Goal: Task Accomplishment & Management: Complete application form

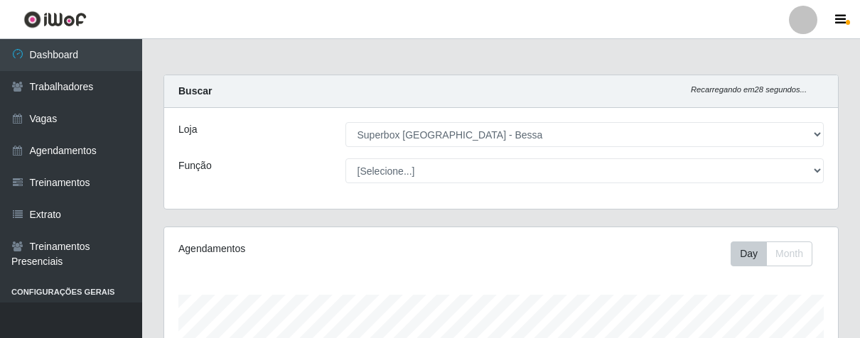
select select "206"
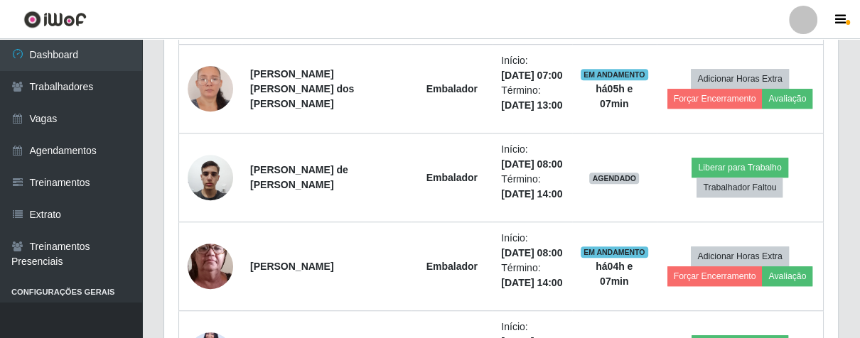
scroll to position [294, 673]
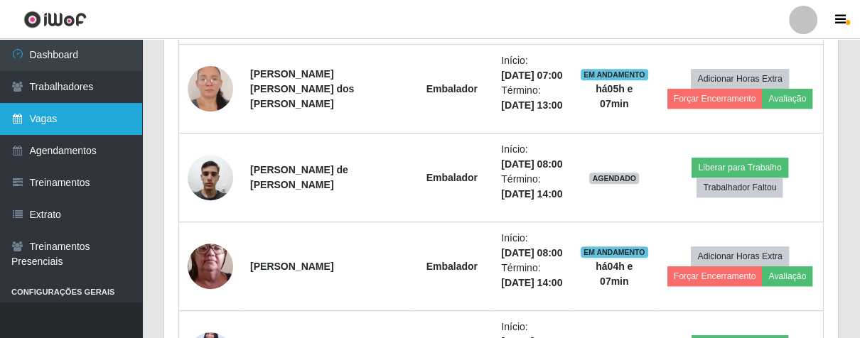
click at [89, 128] on link "Vagas" at bounding box center [71, 119] width 142 height 32
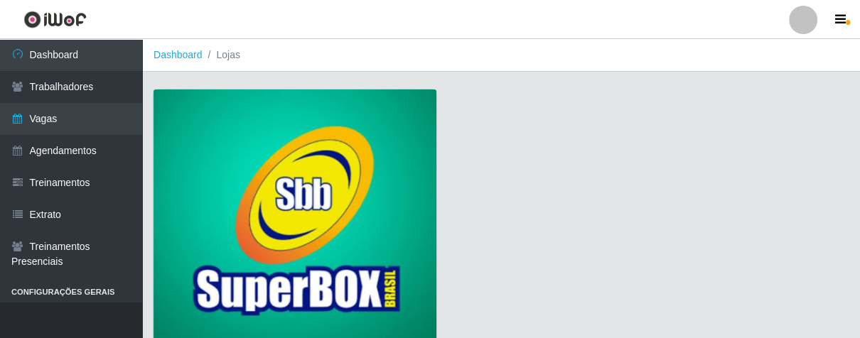
click at [262, 144] on img at bounding box center [294, 218] width 283 height 257
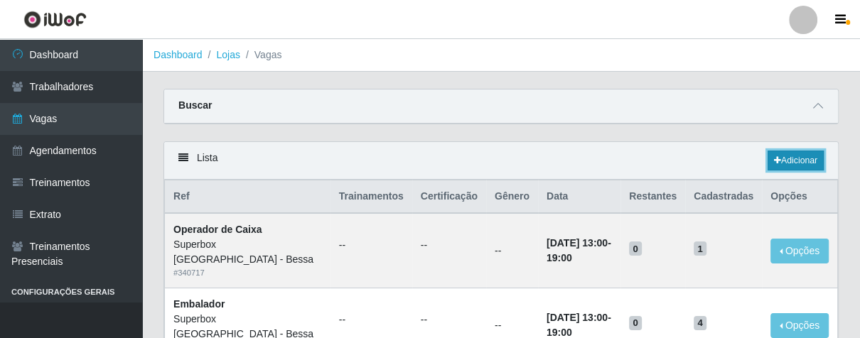
click at [783, 163] on link "Adicionar" at bounding box center [795, 161] width 56 height 20
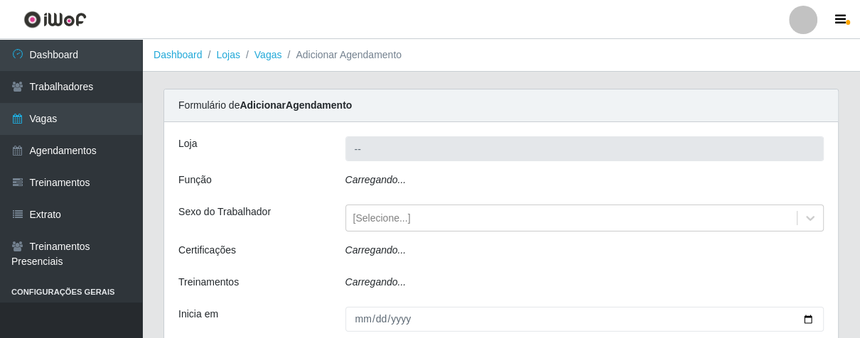
type input "Superbox [GEOGRAPHIC_DATA] - Bessa"
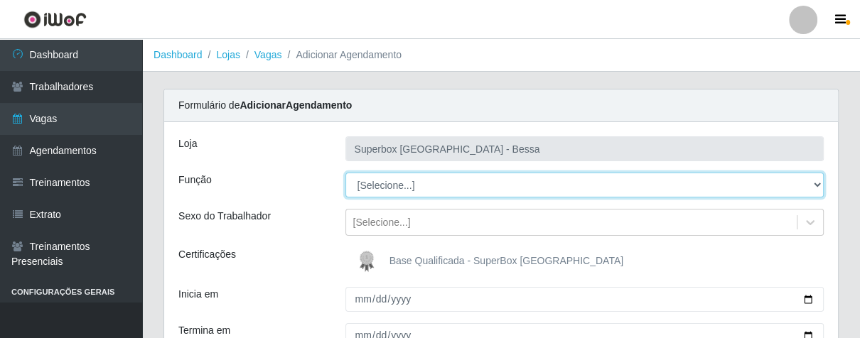
click at [810, 186] on select "[Selecione...] ASG ASG + ASG ++ Embalador Embalador + Embalador ++ Operador de …" at bounding box center [584, 185] width 479 height 25
select select "1"
click at [345, 173] on select "[Selecione...] ASG ASG + ASG ++ Embalador Embalador + Embalador ++ Operador de …" at bounding box center [584, 185] width 479 height 25
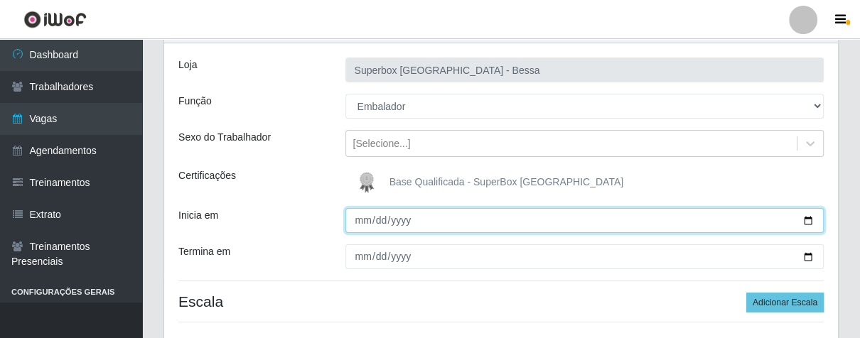
click at [354, 222] on input "Inicia em" at bounding box center [584, 220] width 479 height 25
type input "[DATE]"
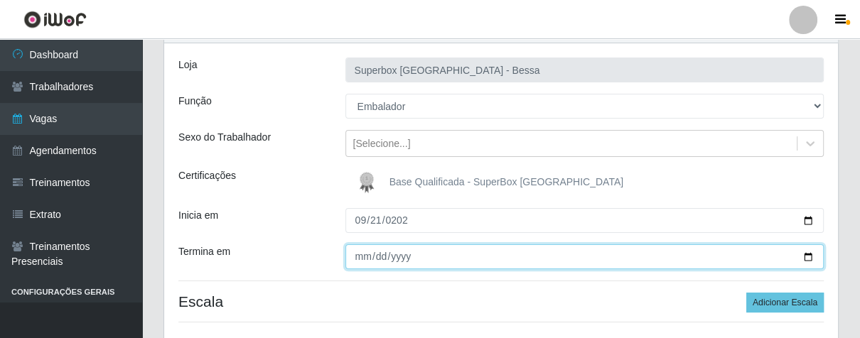
click at [357, 260] on input "Termina em" at bounding box center [584, 256] width 479 height 25
type input "0225-09-21"
type input "[DATE]"
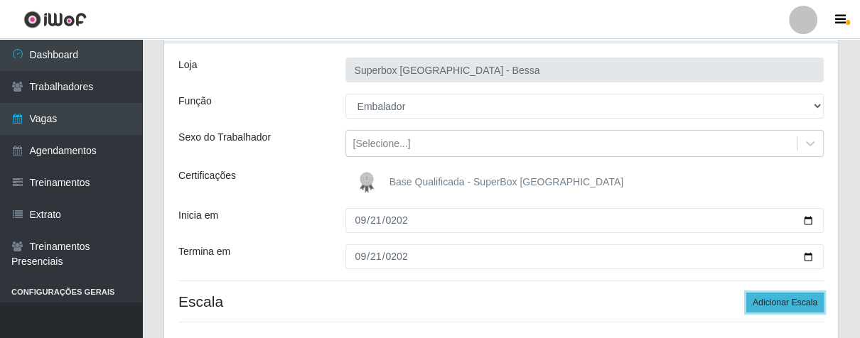
click at [762, 302] on button "Adicionar Escala" at bounding box center [784, 303] width 77 height 20
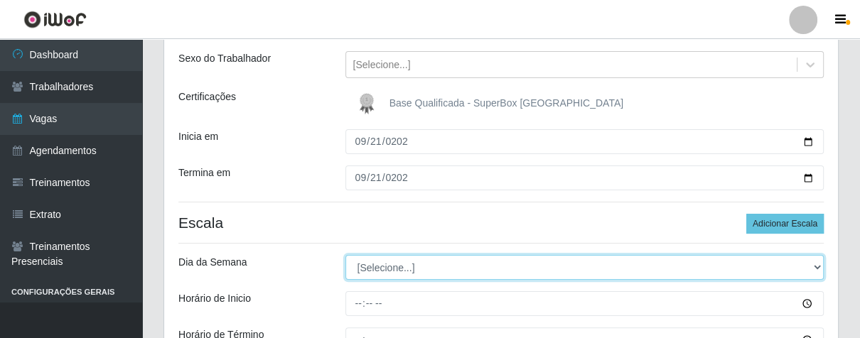
click at [818, 268] on select "[Selecione...] Segunda Terça Quarta Quinta Sexta Sábado Domingo" at bounding box center [584, 267] width 479 height 25
select select "0"
click at [345, 255] on select "[Selecione...] Segunda Terça Quarta Quinta Sexta Sábado Domingo" at bounding box center [584, 267] width 479 height 25
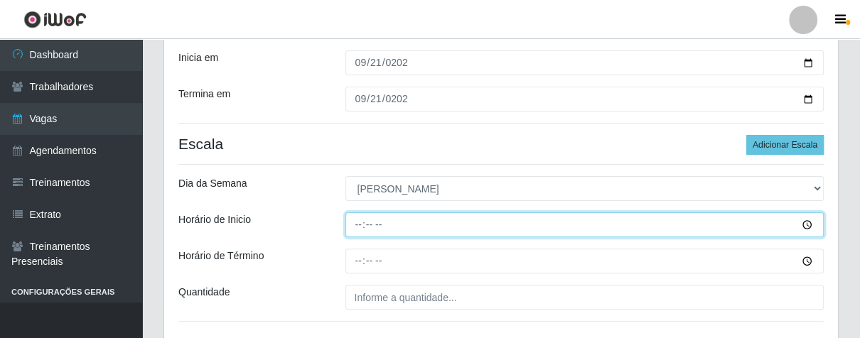
click at [352, 223] on input "Horário de Inicio" at bounding box center [584, 224] width 479 height 25
type input "07:00"
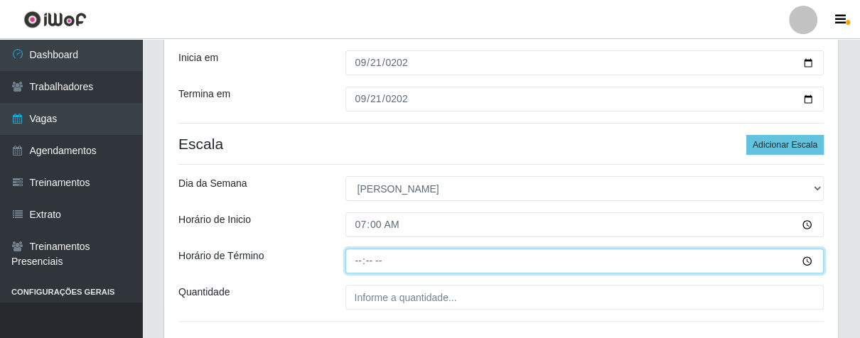
click at [355, 263] on input "Horário de Término" at bounding box center [584, 261] width 479 height 25
type input "13:00"
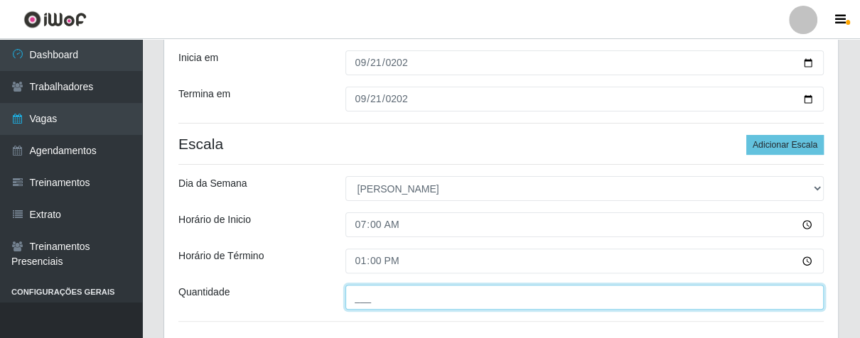
click at [408, 293] on input "___" at bounding box center [584, 297] width 479 height 25
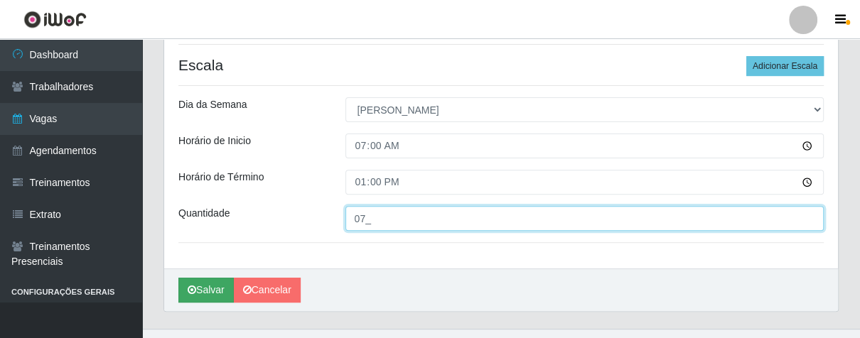
type input "07_"
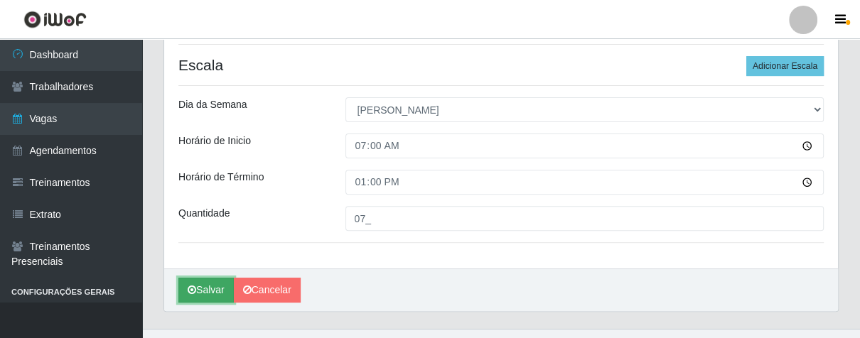
click at [195, 293] on icon "submit" at bounding box center [192, 290] width 9 height 10
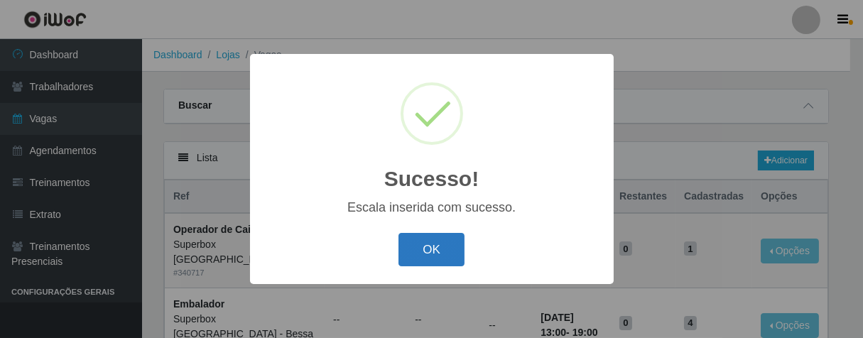
click at [452, 254] on button "OK" at bounding box center [432, 249] width 66 height 33
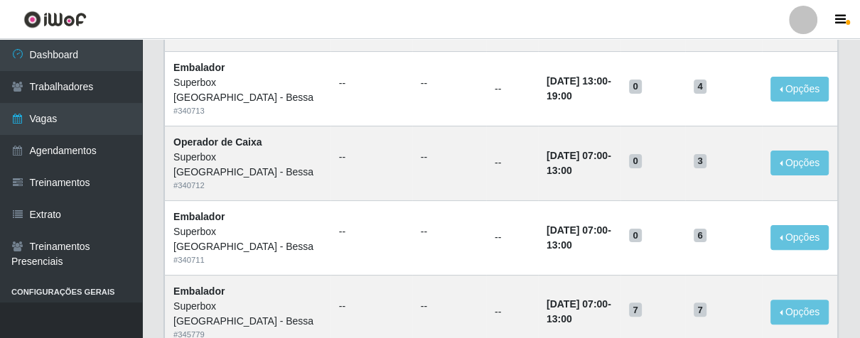
scroll to position [79, 0]
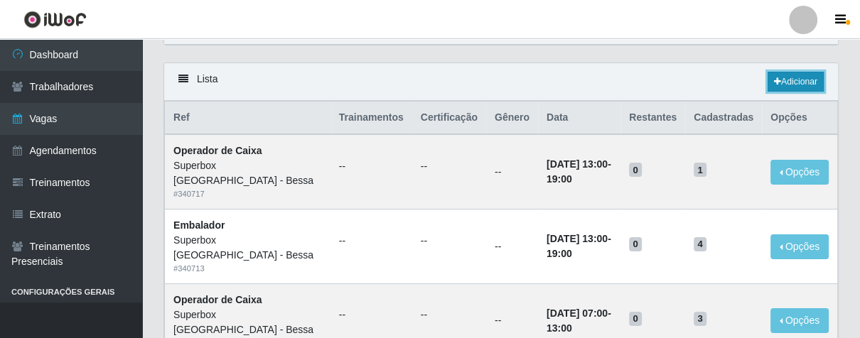
click at [789, 89] on link "Adicionar" at bounding box center [795, 82] width 56 height 20
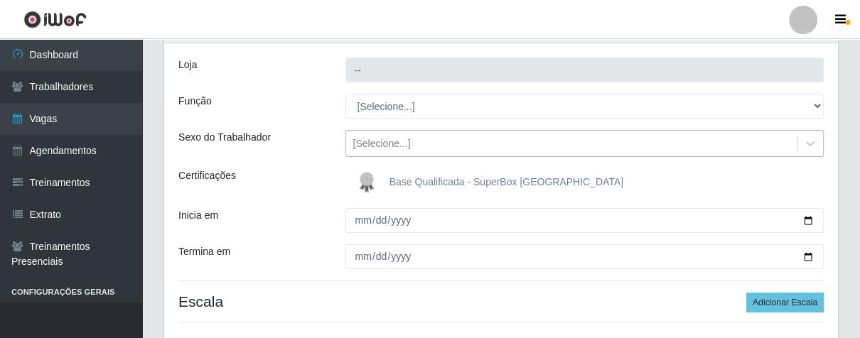
type input "Superbox [GEOGRAPHIC_DATA] - Bessa"
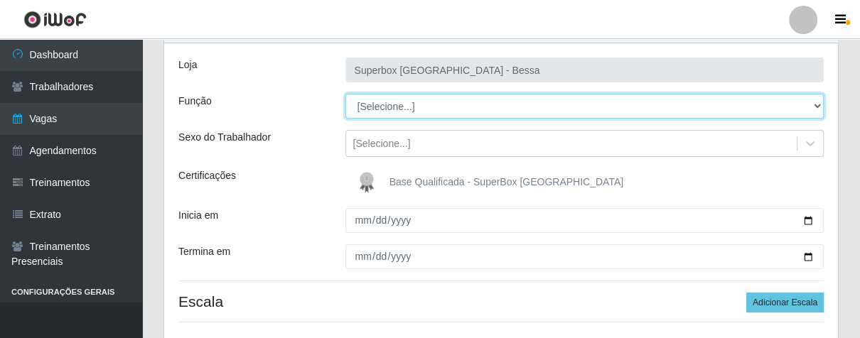
click at [818, 107] on select "[Selecione...] ASG ASG + ASG ++ Embalador Embalador + Embalador ++ Operador de …" at bounding box center [584, 106] width 479 height 25
select select "1"
click at [345, 94] on select "[Selecione...] ASG ASG + ASG ++ Embalador Embalador + Embalador ++ Operador de …" at bounding box center [584, 106] width 479 height 25
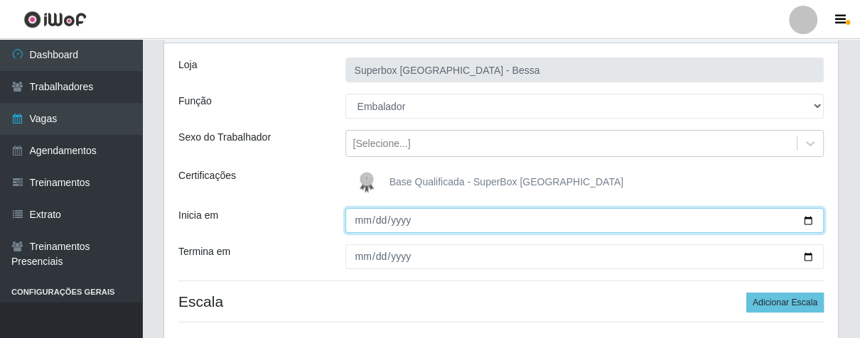
drag, startPoint x: 350, startPoint y: 222, endPoint x: 359, endPoint y: 223, distance: 9.3
click at [350, 221] on input "Inicia em" at bounding box center [584, 220] width 479 height 25
type input "[DATE]"
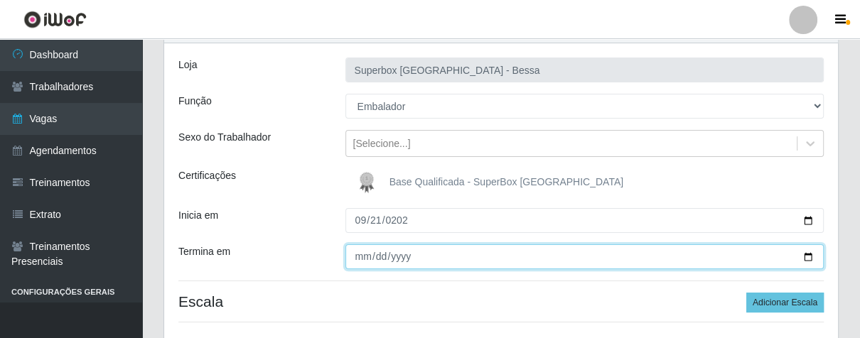
click at [352, 250] on input "Termina em" at bounding box center [584, 256] width 479 height 25
type input "[DATE]"
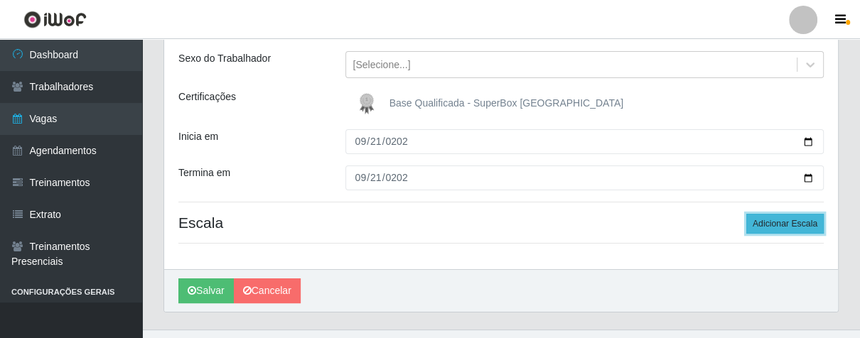
click at [796, 227] on button "Adicionar Escala" at bounding box center [784, 224] width 77 height 20
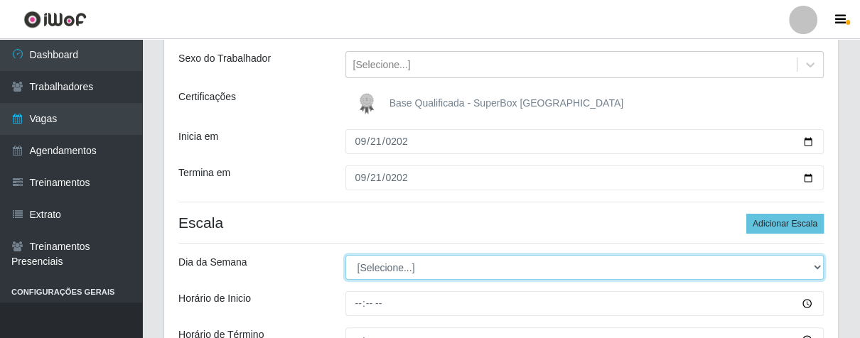
drag, startPoint x: 814, startPoint y: 259, endPoint x: 796, endPoint y: 266, distance: 19.6
click at [802, 264] on select "[Selecione...] Segunda Terça Quarta Quinta Sexta Sábado Domingo" at bounding box center [584, 267] width 479 height 25
select select "0"
click at [345, 255] on select "[Selecione...] Segunda Terça Quarta Quinta Sexta Sábado Domingo" at bounding box center [584, 267] width 479 height 25
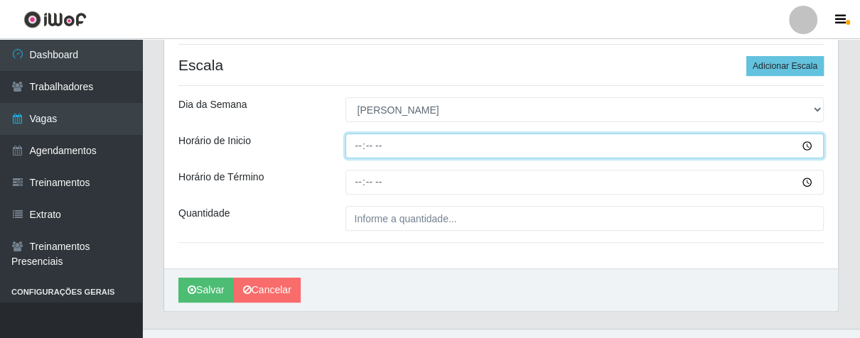
click at [360, 141] on input "Horário de Inicio" at bounding box center [584, 146] width 479 height 25
type input "13:00"
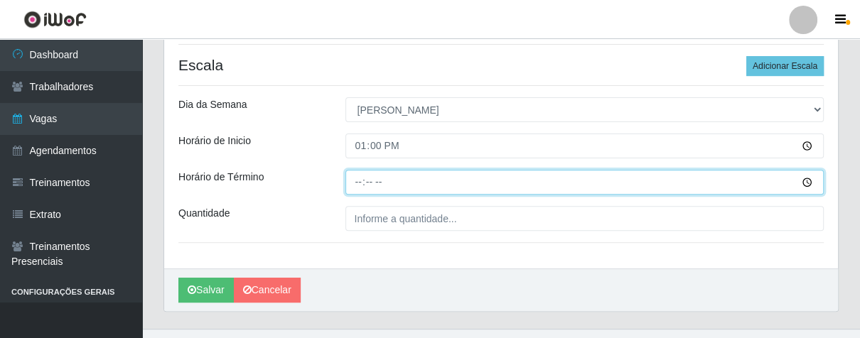
click at [356, 180] on input "Horário de Término" at bounding box center [584, 182] width 479 height 25
type input "19:00"
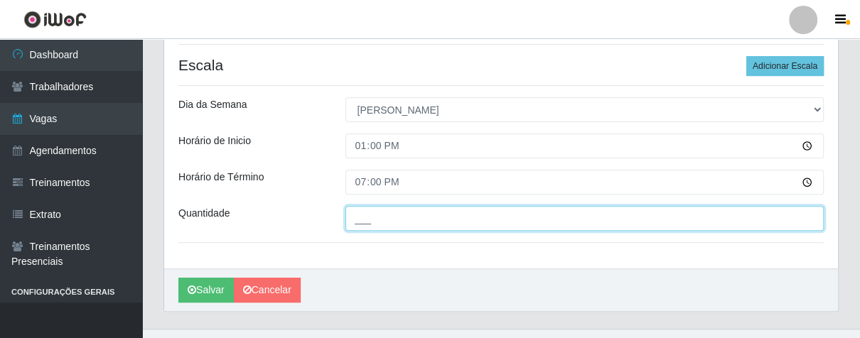
click at [392, 215] on input "___" at bounding box center [584, 218] width 479 height 25
type input "05_"
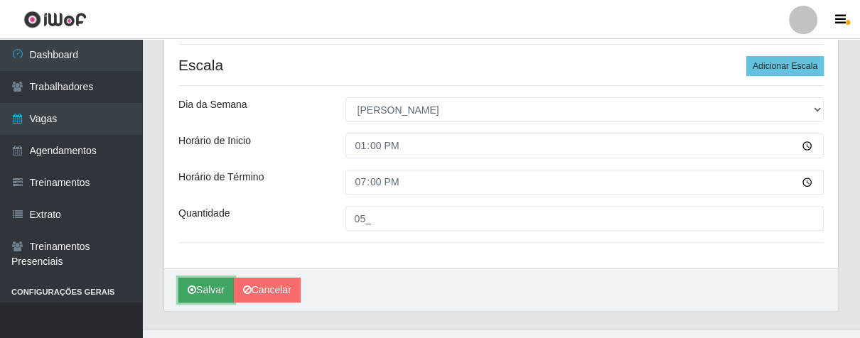
click at [215, 289] on button "Salvar" at bounding box center [205, 290] width 55 height 25
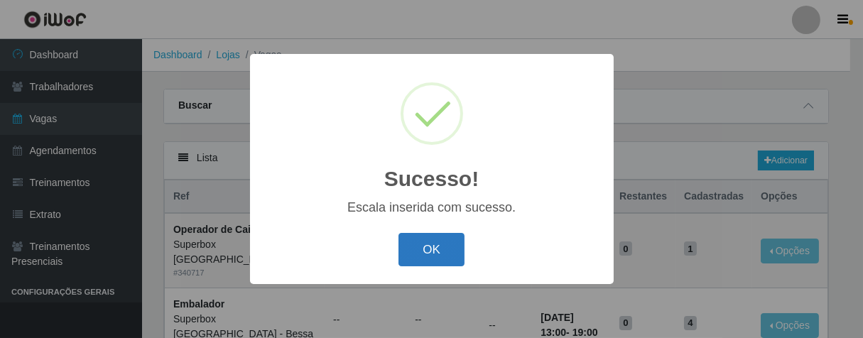
click at [432, 246] on button "OK" at bounding box center [432, 249] width 66 height 33
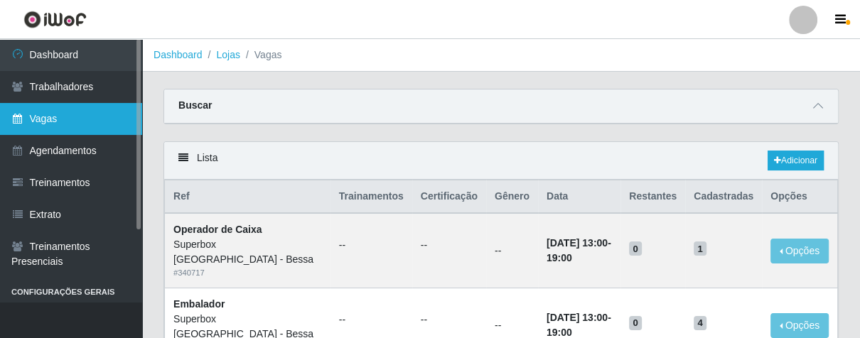
click at [88, 123] on link "Vagas" at bounding box center [71, 119] width 142 height 32
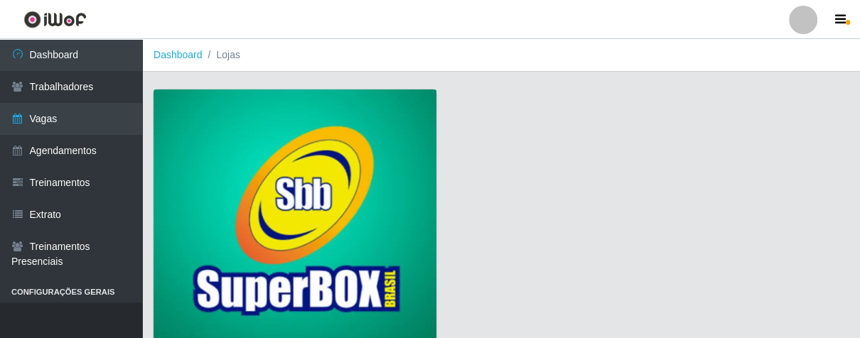
click at [222, 129] on img at bounding box center [294, 218] width 283 height 257
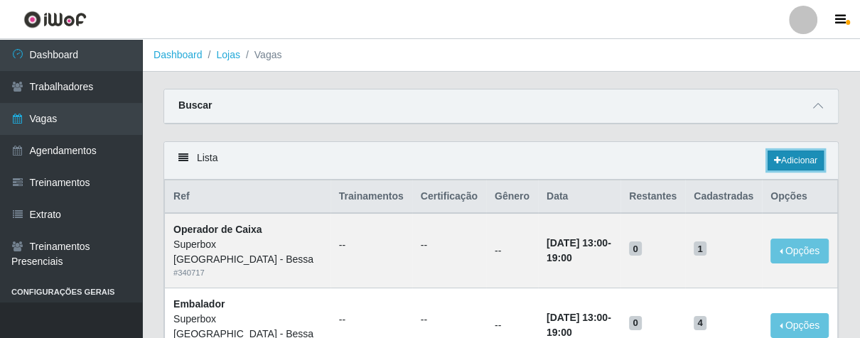
click at [788, 154] on link "Adicionar" at bounding box center [795, 161] width 56 height 20
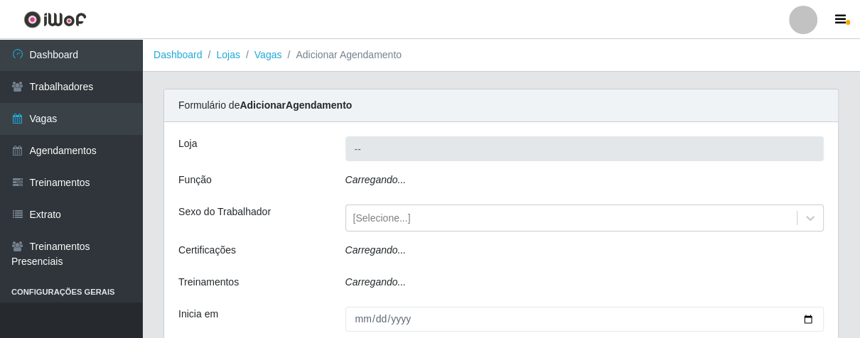
type input "Superbox [GEOGRAPHIC_DATA] - Bessa"
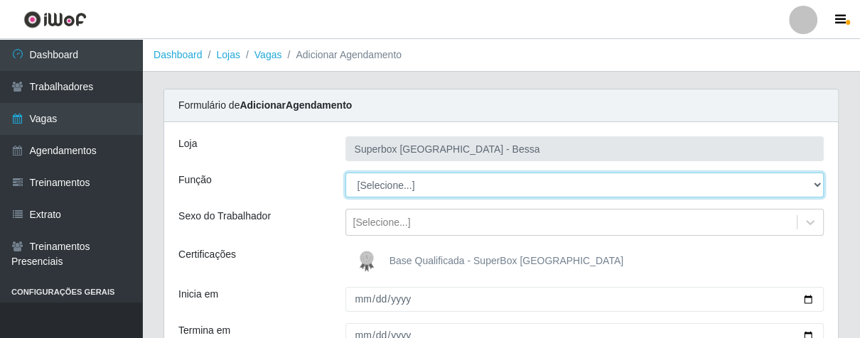
click at [816, 185] on select "[Selecione...] ASG ASG + ASG ++ Embalador Embalador + Embalador ++ Operador de …" at bounding box center [584, 185] width 479 height 25
select select "22"
click at [345, 173] on select "[Selecione...] ASG ASG + ASG ++ Embalador Embalador + Embalador ++ Operador de …" at bounding box center [584, 185] width 479 height 25
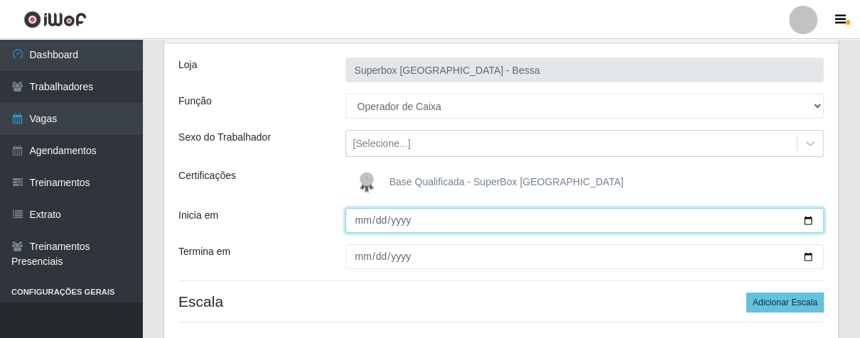
click at [352, 222] on input "Inicia em" at bounding box center [584, 220] width 479 height 25
type input "[DATE]"
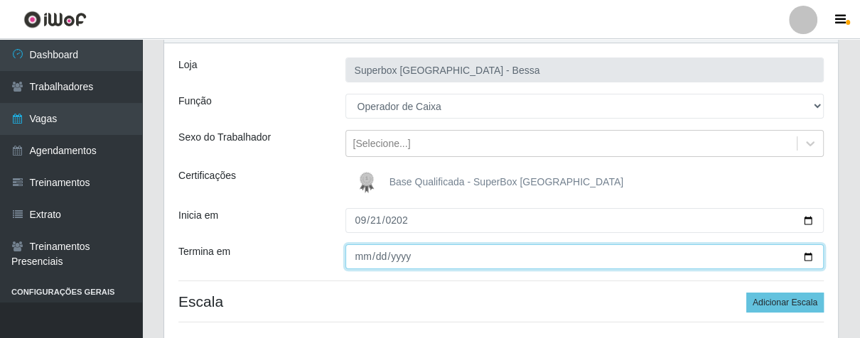
click at [357, 253] on input "Termina em" at bounding box center [584, 256] width 479 height 25
type input "[DATE]"
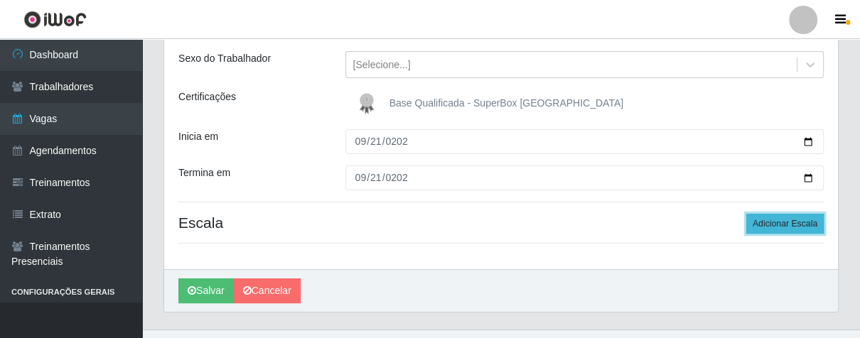
click at [762, 223] on button "Adicionar Escala" at bounding box center [784, 224] width 77 height 20
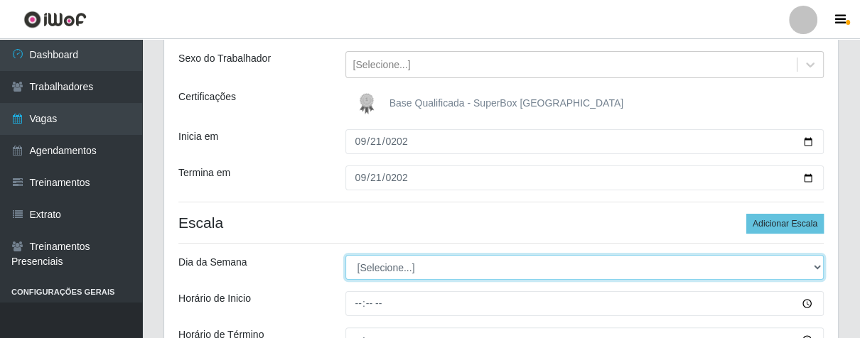
click at [813, 264] on select "[Selecione...] Segunda Terça Quarta Quinta Sexta Sábado Domingo" at bounding box center [584, 267] width 479 height 25
select select "0"
click at [345, 255] on select "[Selecione...] Segunda Terça Quarta Quinta Sexta Sábado Domingo" at bounding box center [584, 267] width 479 height 25
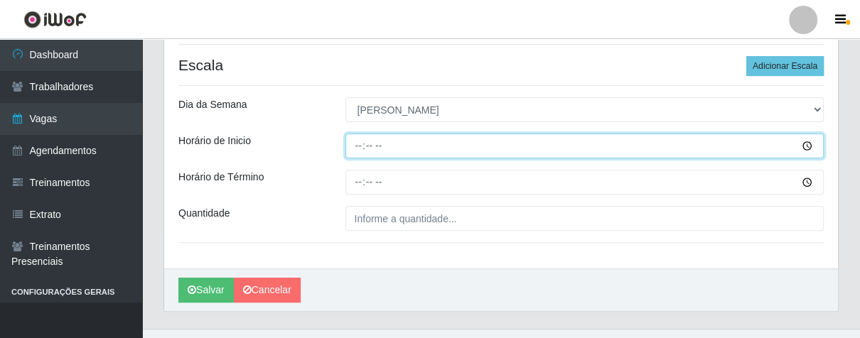
drag, startPoint x: 351, startPoint y: 147, endPoint x: 358, endPoint y: 139, distance: 10.6
click at [357, 141] on input "Horário de Inicio" at bounding box center [584, 146] width 479 height 25
type input "07:00"
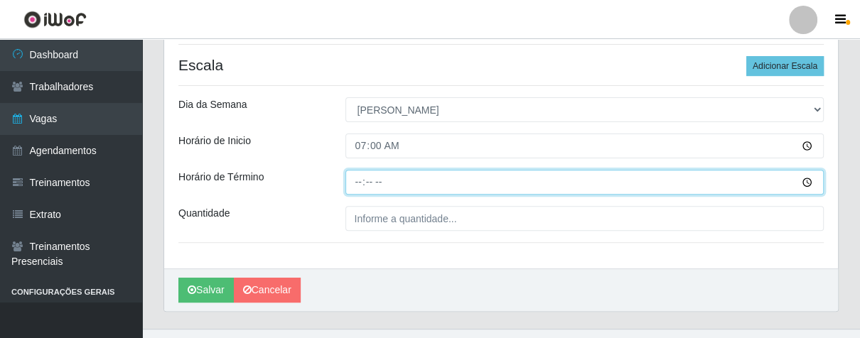
click at [357, 178] on input "Horário de Término" at bounding box center [584, 182] width 479 height 25
type input "13:00"
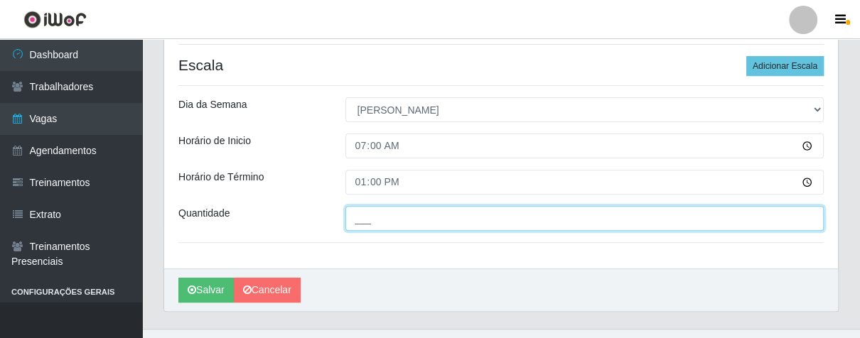
click at [398, 217] on input "___" at bounding box center [584, 218] width 479 height 25
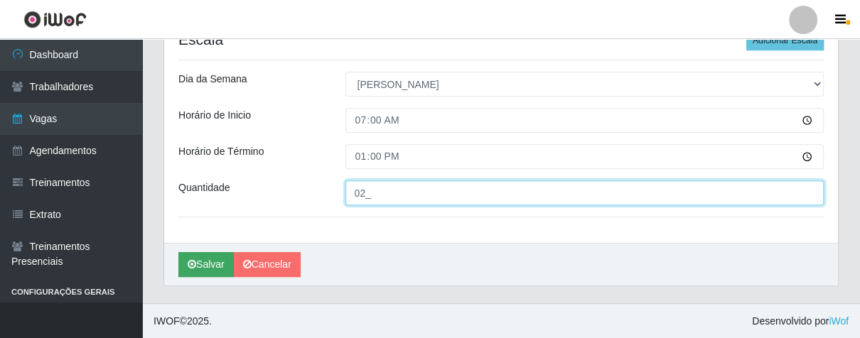
type input "02_"
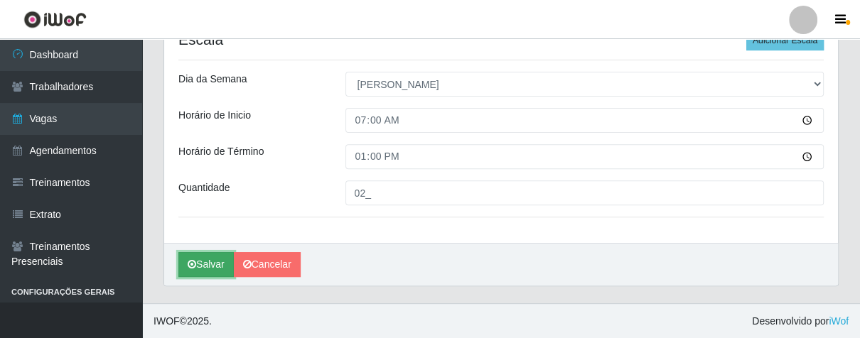
click at [220, 259] on button "Salvar" at bounding box center [205, 264] width 55 height 25
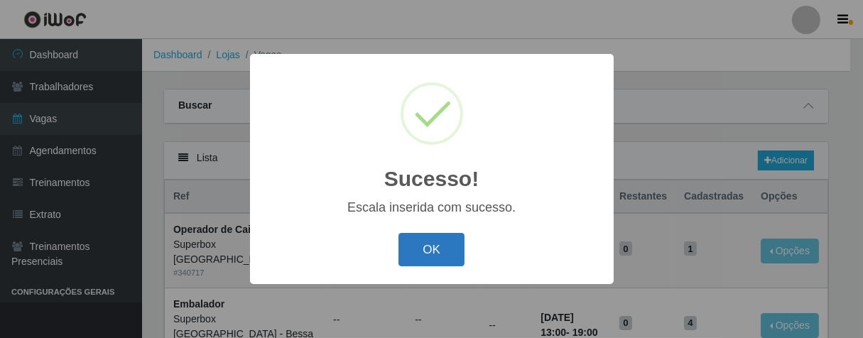
click at [428, 238] on button "OK" at bounding box center [432, 249] width 66 height 33
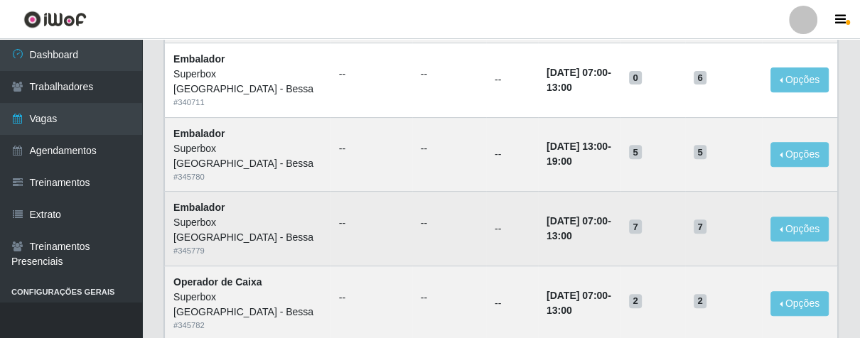
scroll to position [79, 0]
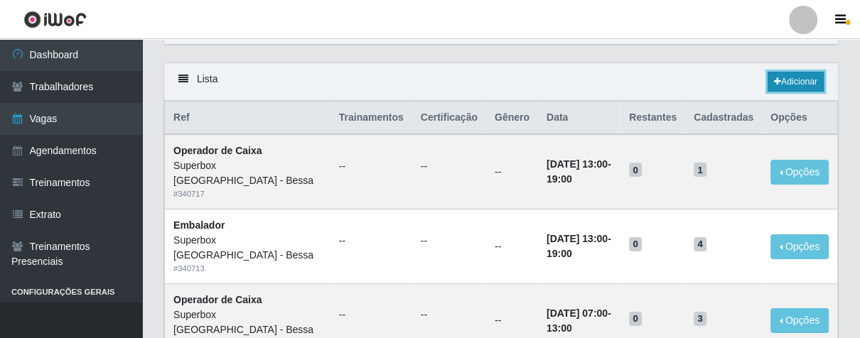
click at [799, 80] on link "Adicionar" at bounding box center [795, 82] width 56 height 20
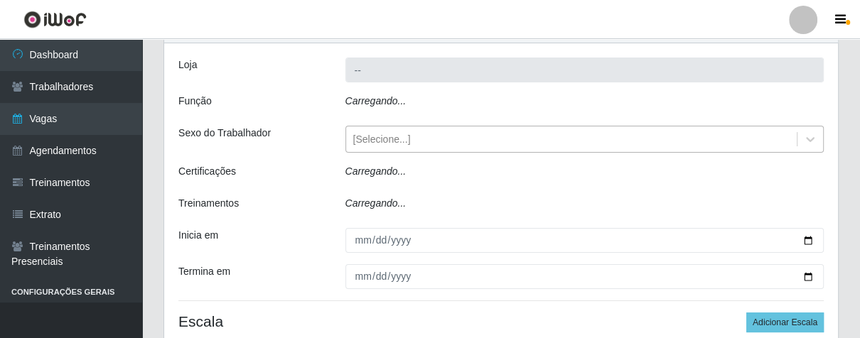
type input "Superbox [GEOGRAPHIC_DATA] - Bessa"
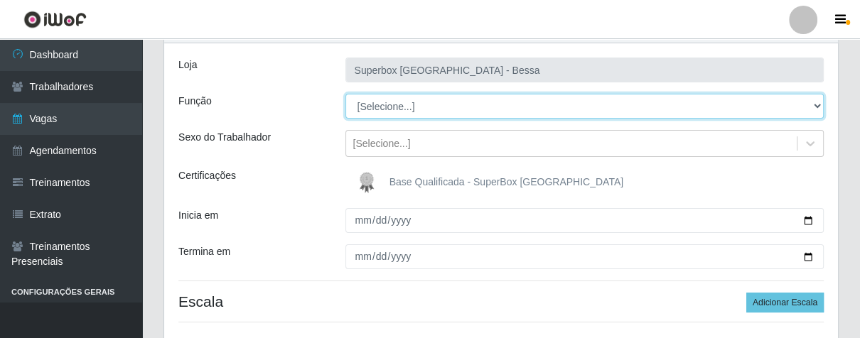
click at [818, 99] on select "[Selecione...] ASG ASG + ASG ++ Embalador Embalador + Embalador ++ Operador de …" at bounding box center [584, 106] width 479 height 25
select select "22"
click at [345, 94] on select "[Selecione...] ASG ASG + ASG ++ Embalador Embalador + Embalador ++ Operador de …" at bounding box center [584, 106] width 479 height 25
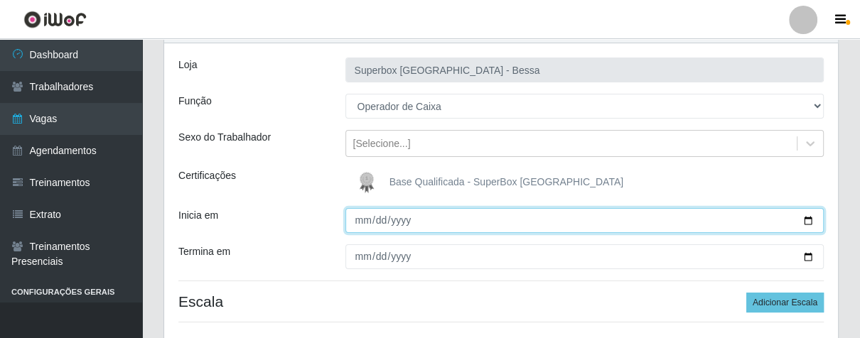
click at [362, 222] on input "Inicia em" at bounding box center [584, 220] width 479 height 25
type input "[DATE]"
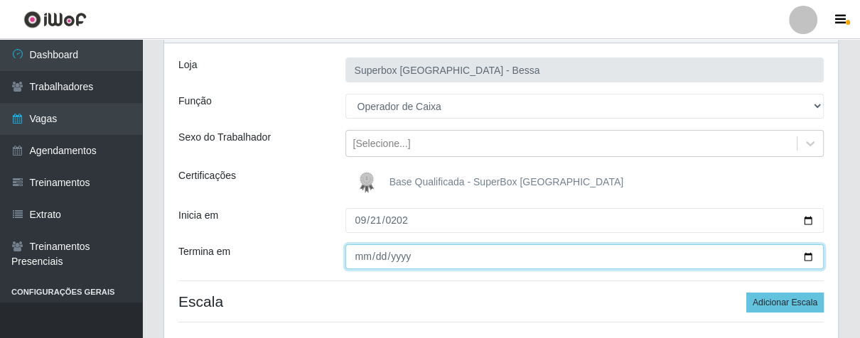
click at [356, 256] on input "Termina em" at bounding box center [584, 256] width 479 height 25
type input "[DATE]"
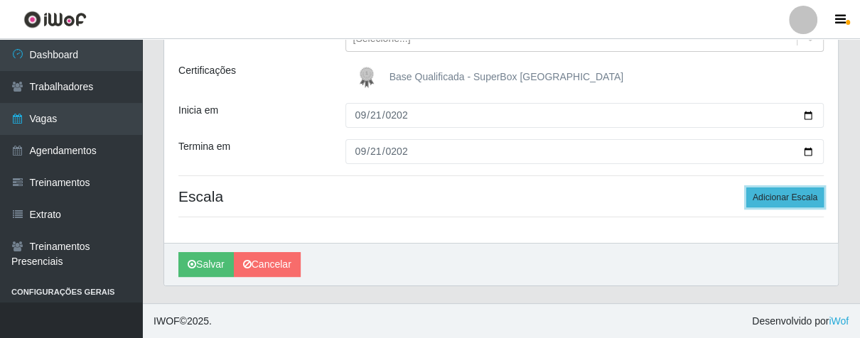
click at [762, 201] on button "Adicionar Escala" at bounding box center [784, 198] width 77 height 20
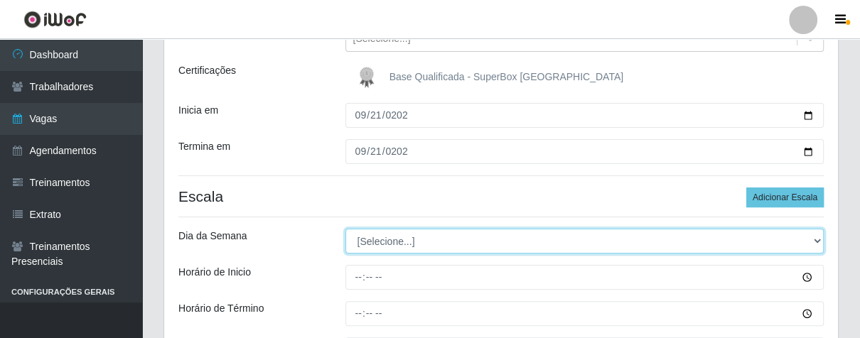
click at [809, 240] on select "[Selecione...] Segunda Terça Quarta Quinta Sexta Sábado Domingo" at bounding box center [584, 241] width 479 height 25
select select "0"
click at [345, 229] on select "[Selecione...] Segunda Terça Quarta Quinta Sexta Sábado Domingo" at bounding box center [584, 241] width 479 height 25
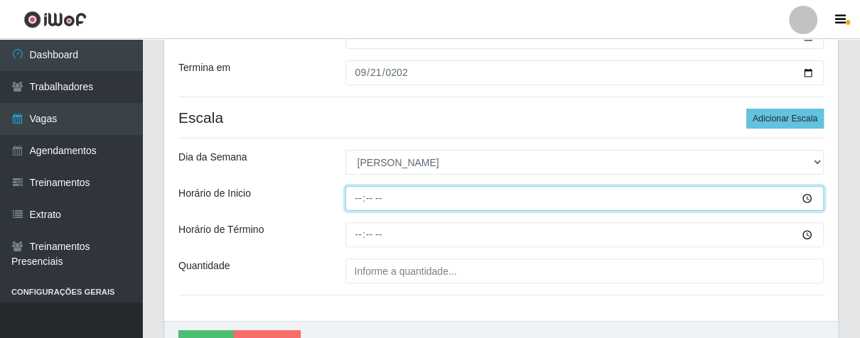
click at [359, 202] on input "Horário de Inicio" at bounding box center [584, 198] width 479 height 25
type input "13:00"
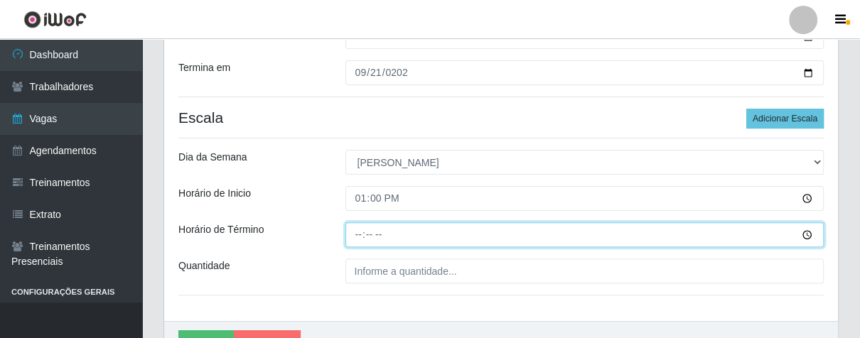
click at [351, 238] on input "Horário de Término" at bounding box center [584, 234] width 479 height 25
type input "19:00"
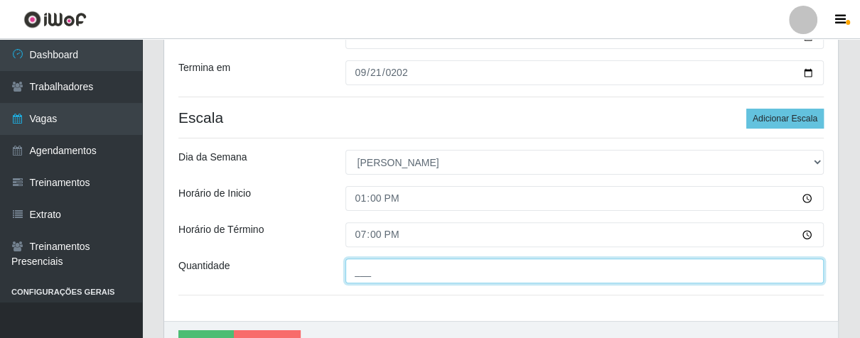
click at [404, 271] on input "___" at bounding box center [584, 271] width 479 height 25
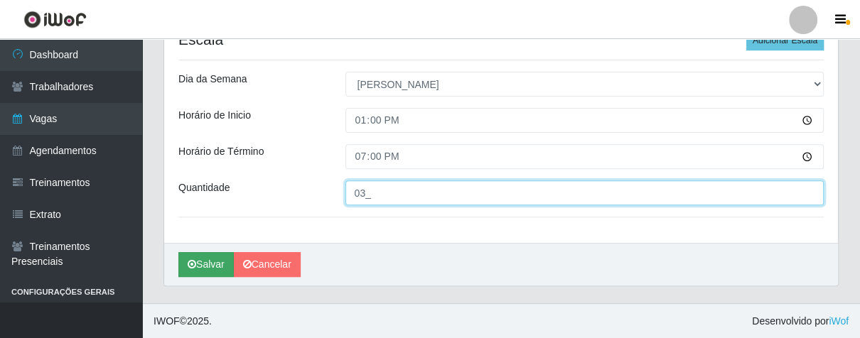
type input "03_"
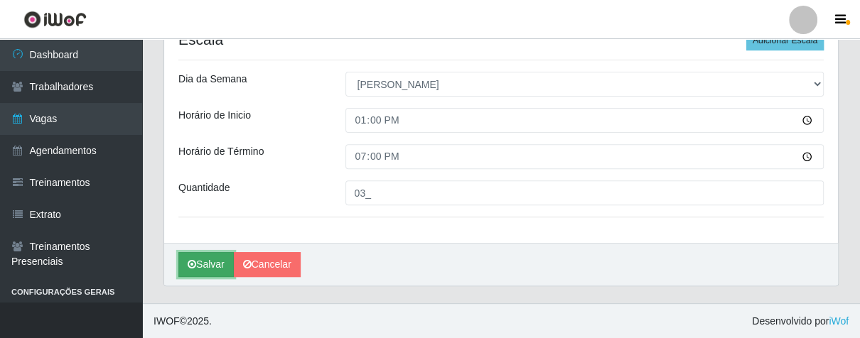
click at [205, 261] on button "Salvar" at bounding box center [205, 264] width 55 height 25
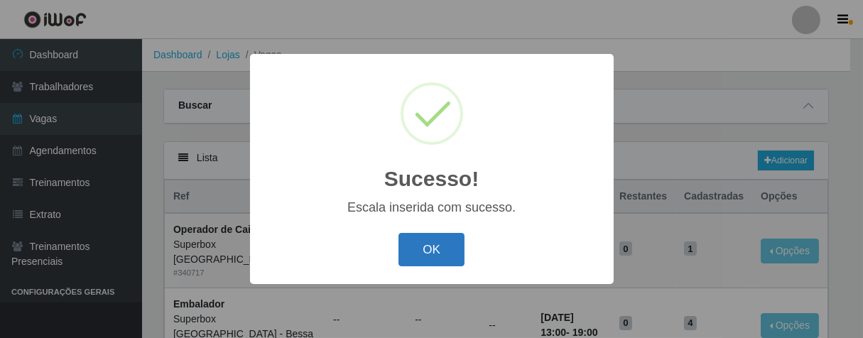
click at [421, 249] on button "OK" at bounding box center [432, 249] width 66 height 33
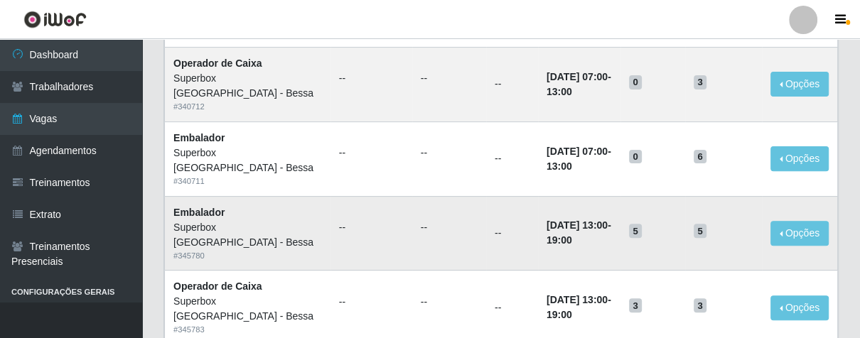
scroll to position [394, 0]
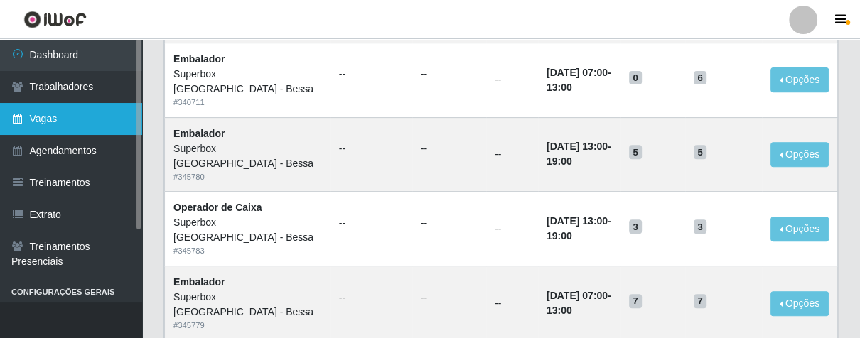
click at [124, 116] on link "Vagas" at bounding box center [71, 119] width 142 height 32
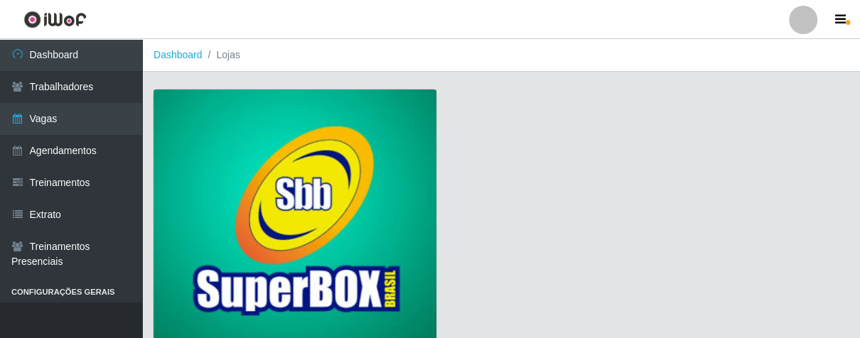
click at [284, 161] on img at bounding box center [294, 218] width 283 height 257
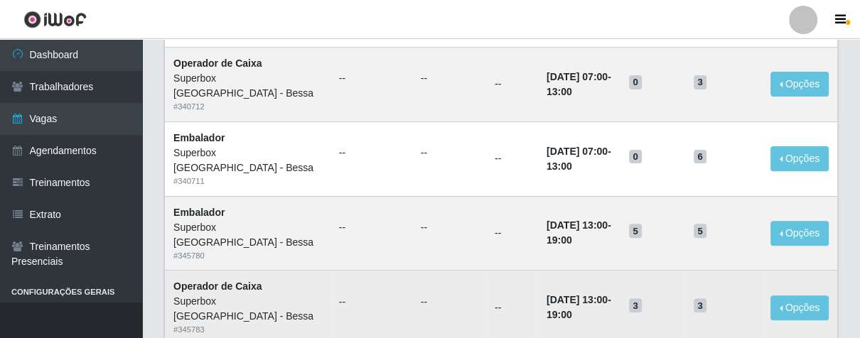
scroll to position [394, 0]
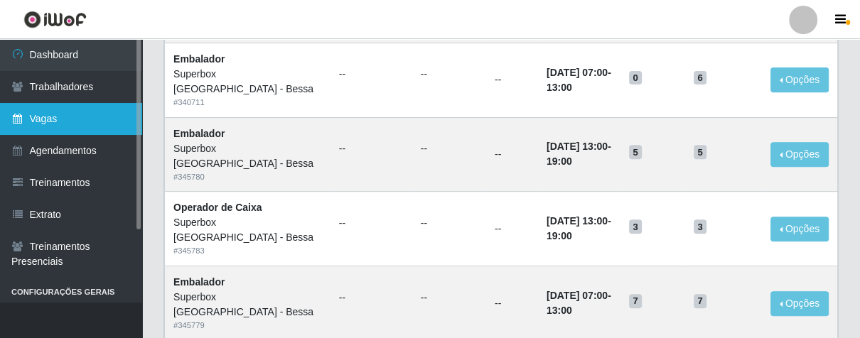
click at [51, 125] on link "Vagas" at bounding box center [71, 119] width 142 height 32
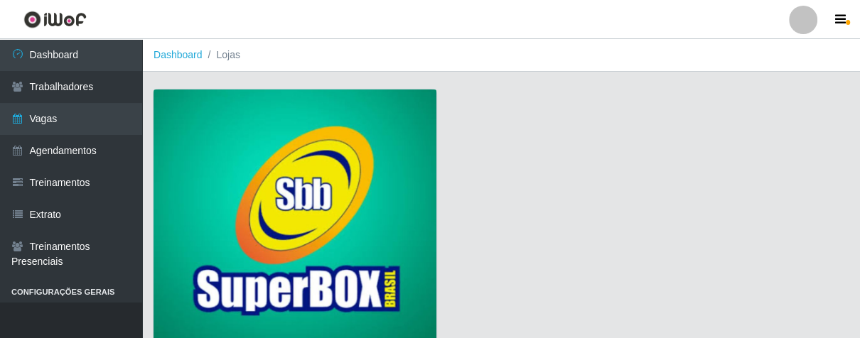
click at [330, 120] on img at bounding box center [294, 218] width 283 height 257
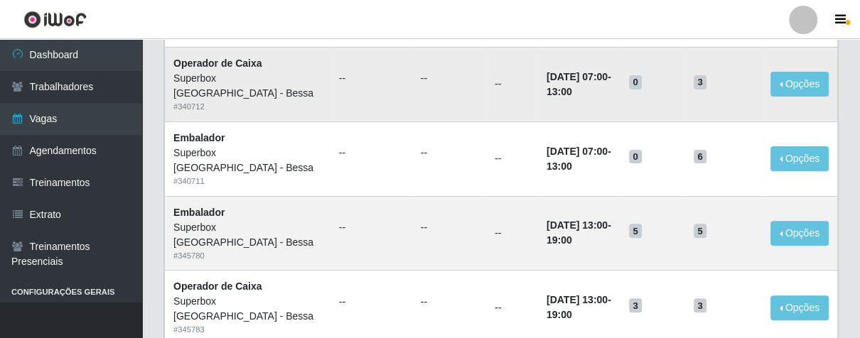
scroll to position [158, 0]
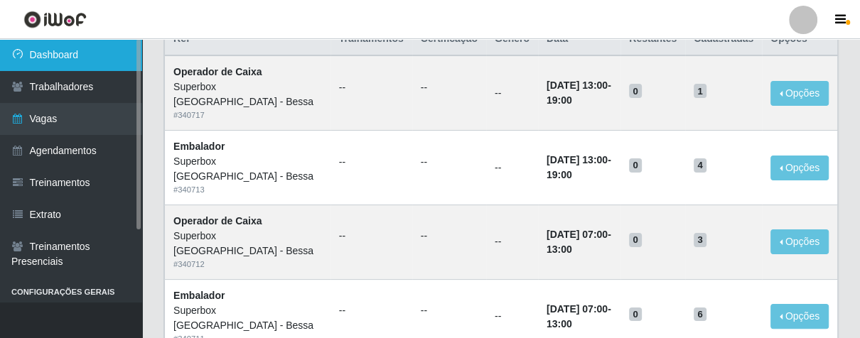
click at [99, 55] on link "Dashboard" at bounding box center [71, 55] width 142 height 32
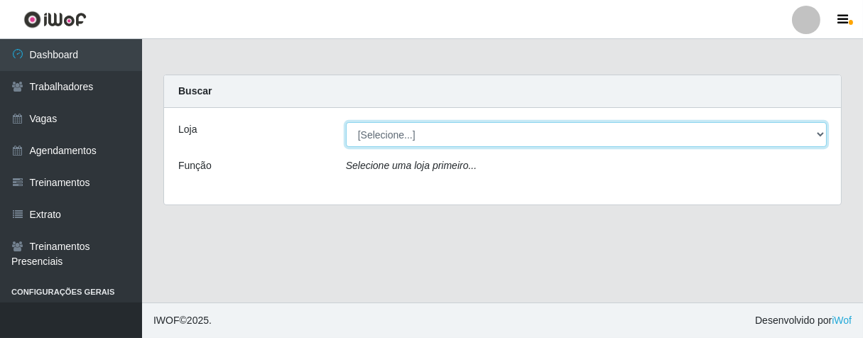
click at [477, 137] on select "[Selecione...] Superbox [GEOGRAPHIC_DATA] - Bessa" at bounding box center [586, 134] width 481 height 25
select select "206"
click at [346, 122] on select "[Selecione...] Superbox [GEOGRAPHIC_DATA] - Bessa" at bounding box center [586, 134] width 481 height 25
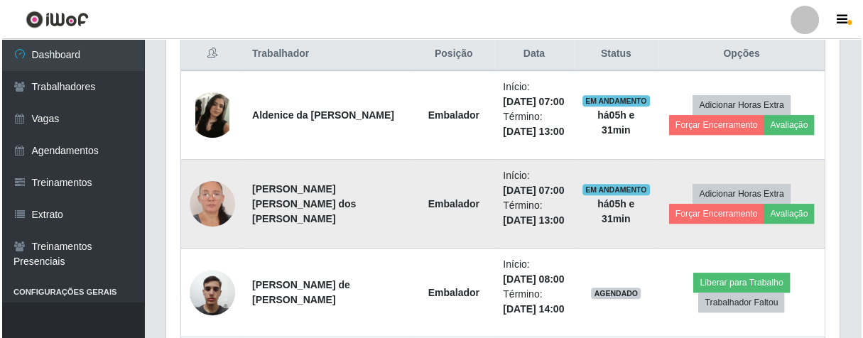
scroll to position [631, 0]
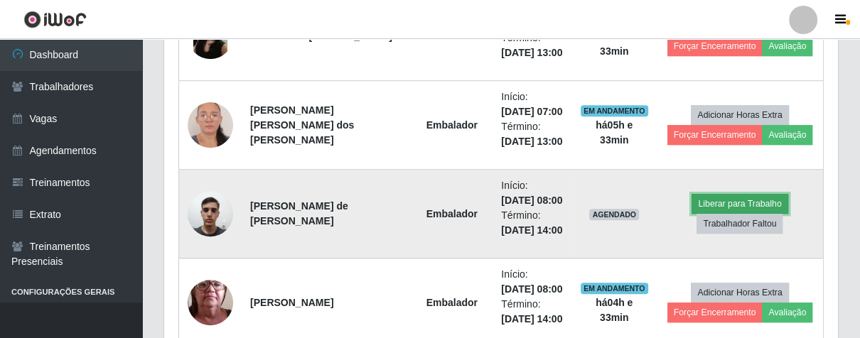
click at [733, 194] on button "Liberar para Trabalho" at bounding box center [739, 204] width 96 height 20
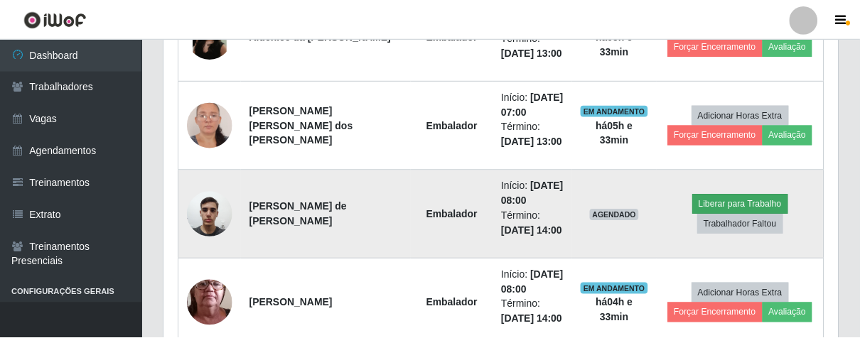
scroll to position [294, 665]
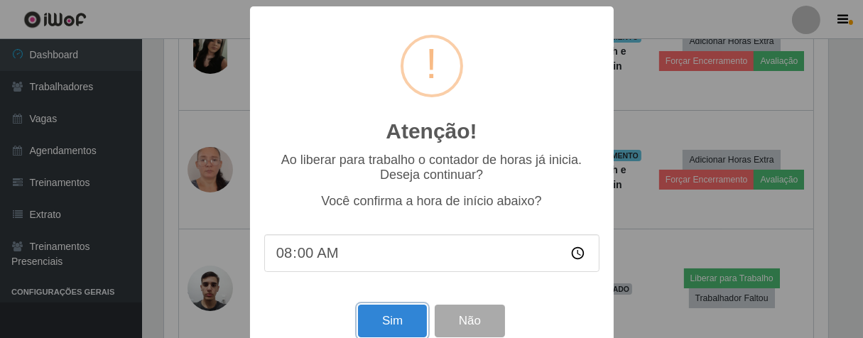
click at [401, 323] on button "Sim" at bounding box center [392, 321] width 69 height 33
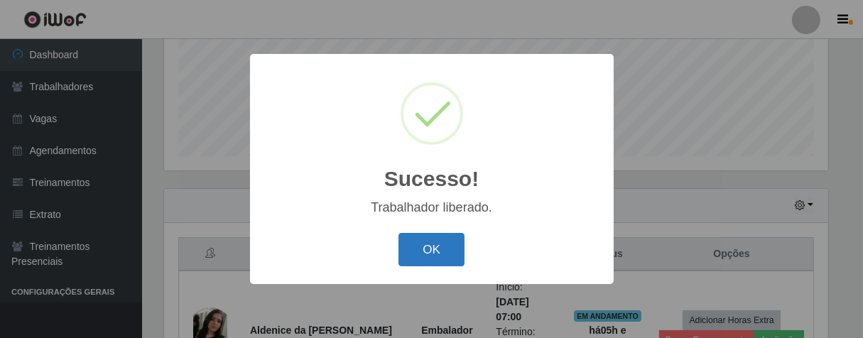
click at [430, 243] on button "OK" at bounding box center [432, 249] width 66 height 33
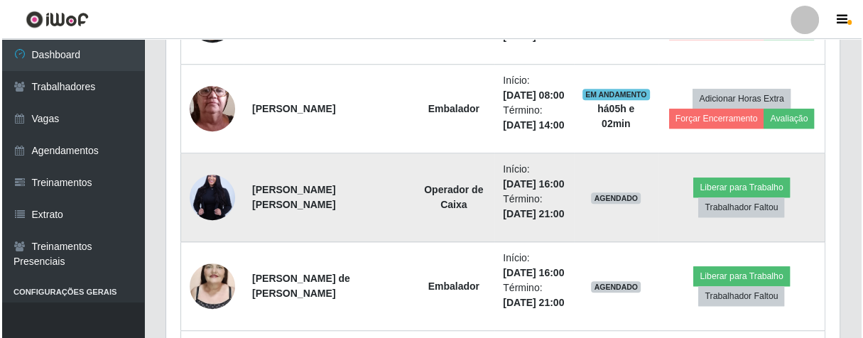
scroll to position [667, 0]
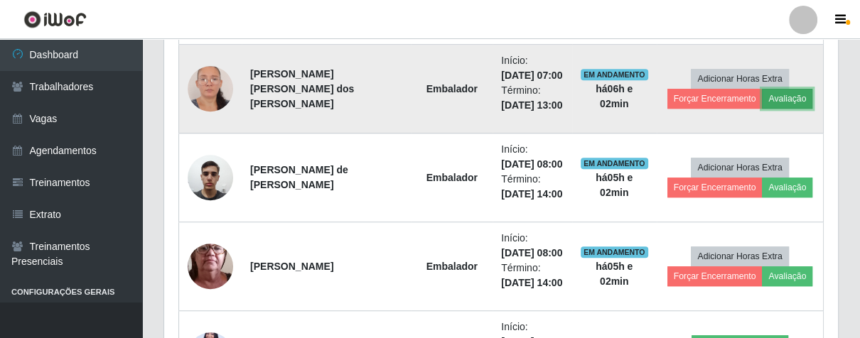
click at [797, 95] on button "Avaliação" at bounding box center [787, 99] width 50 height 20
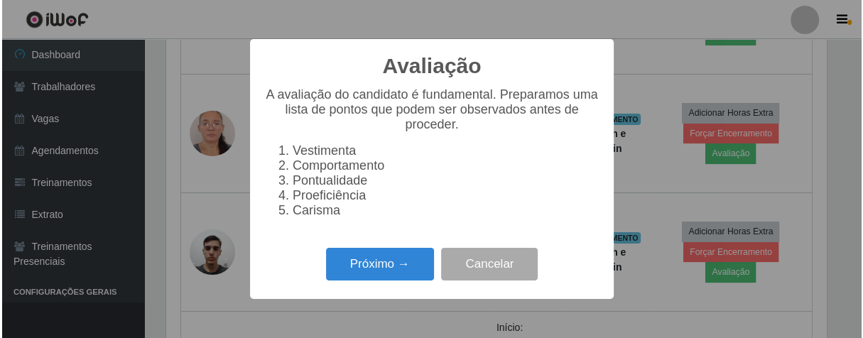
scroll to position [294, 665]
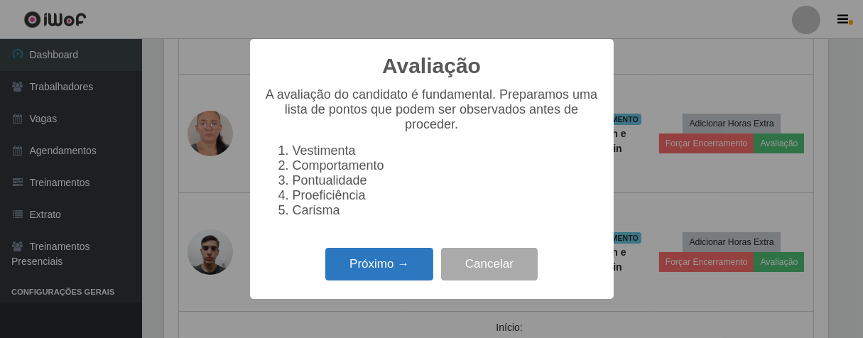
click at [404, 271] on button "Próximo →" at bounding box center [379, 264] width 108 height 33
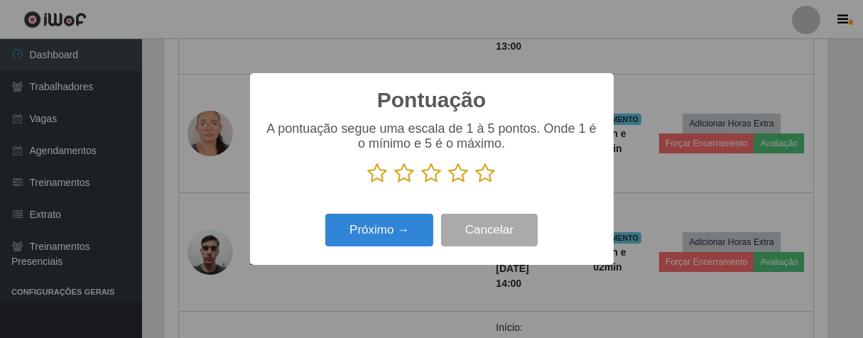
scroll to position [710282, 709912]
click at [487, 176] on icon at bounding box center [486, 173] width 20 height 21
click at [476, 184] on input "radio" at bounding box center [476, 184] width 0 height 0
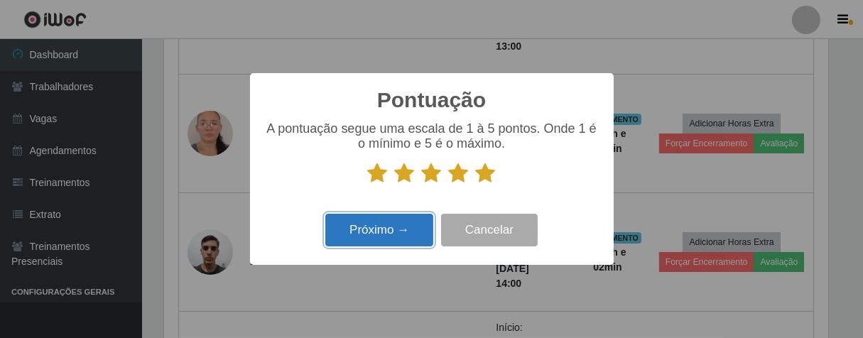
click at [398, 230] on button "Próximo →" at bounding box center [379, 230] width 108 height 33
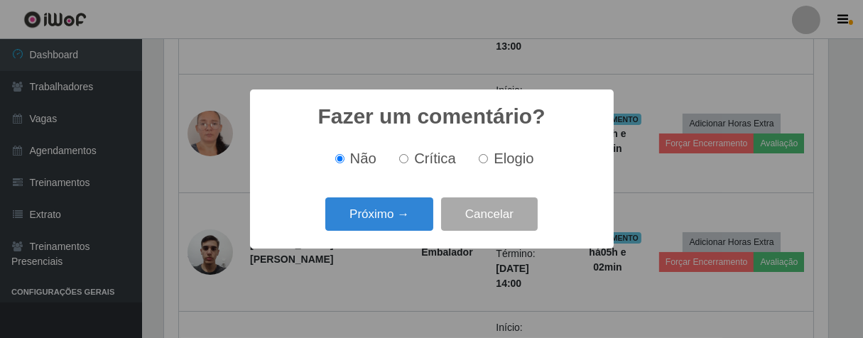
drag, startPoint x: 485, startPoint y: 159, endPoint x: 455, endPoint y: 173, distance: 32.4
click at [479, 161] on input "Elogio" at bounding box center [483, 158] width 9 height 9
radio input "true"
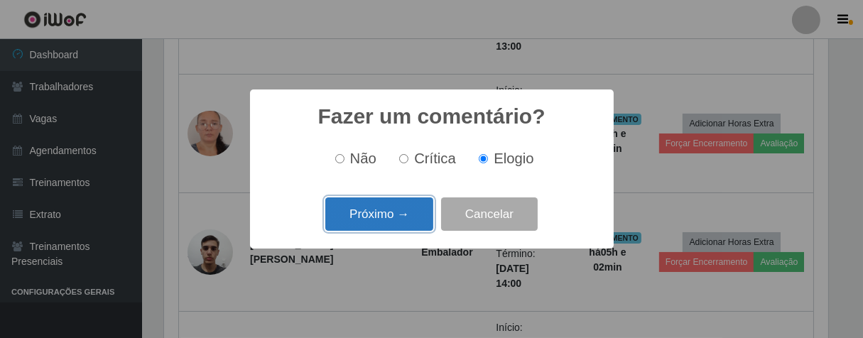
click at [383, 225] on button "Próximo →" at bounding box center [379, 214] width 108 height 33
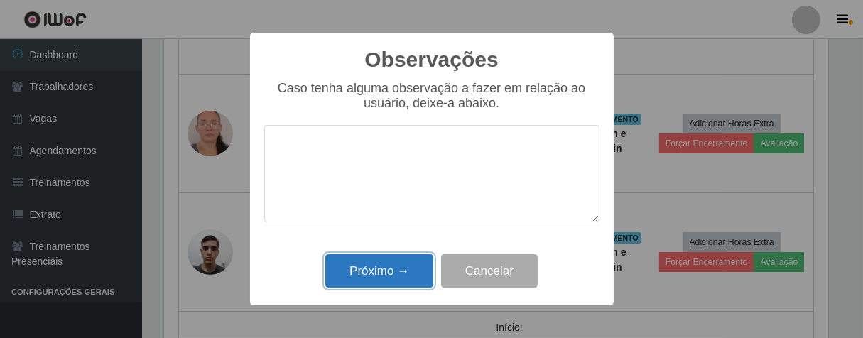
click at [397, 257] on button "Próximo →" at bounding box center [379, 270] width 108 height 33
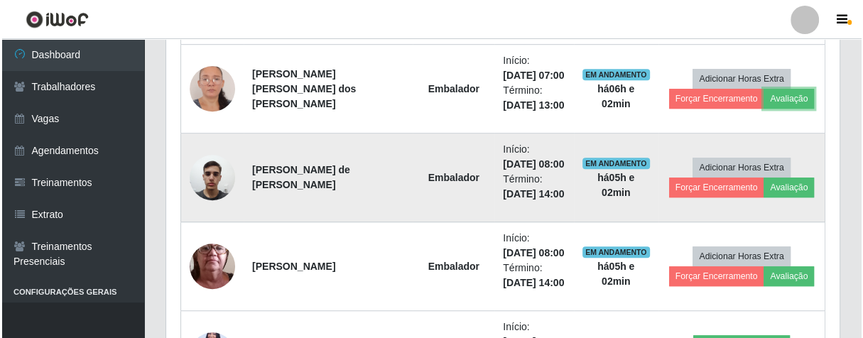
scroll to position [294, 673]
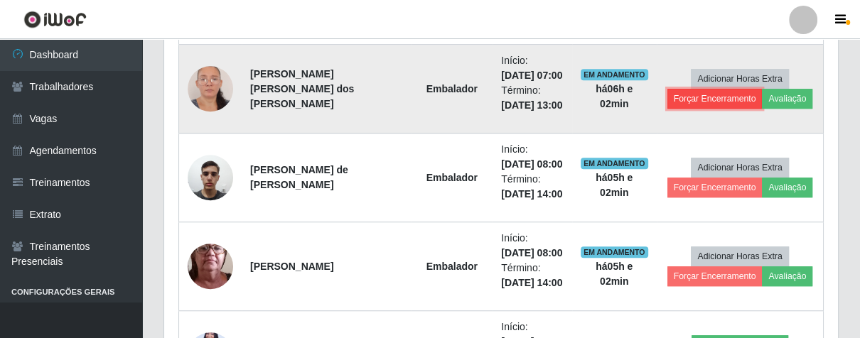
click at [688, 99] on button "Forçar Encerramento" at bounding box center [714, 99] width 95 height 20
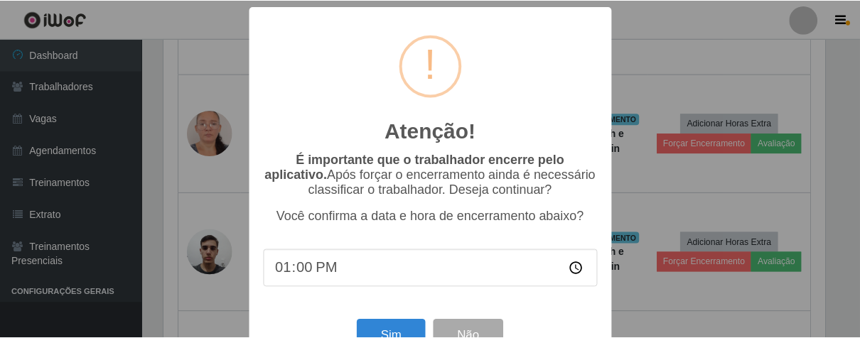
scroll to position [49, 0]
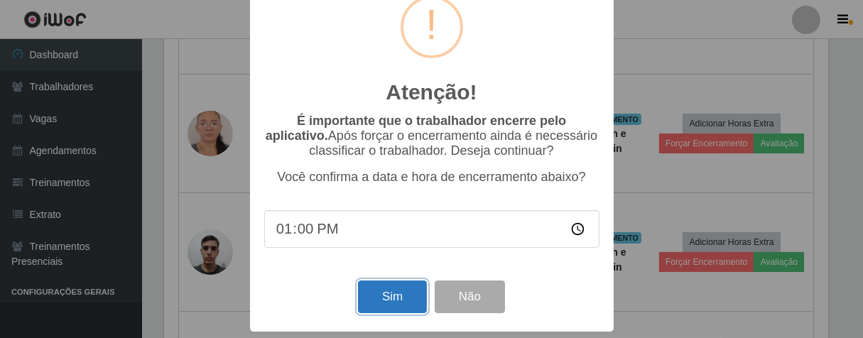
click at [399, 288] on button "Sim" at bounding box center [392, 297] width 69 height 33
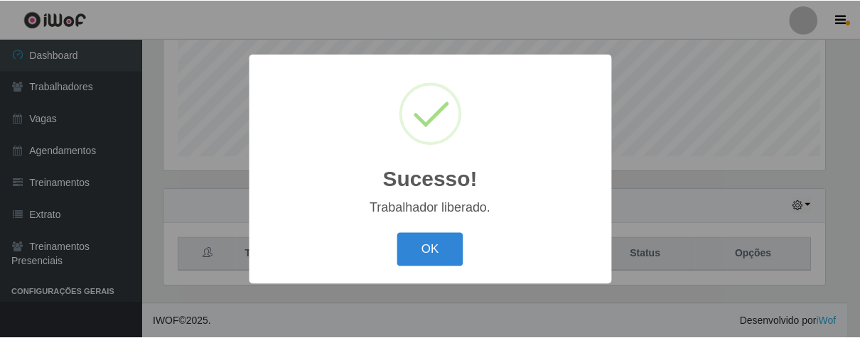
scroll to position [294, 665]
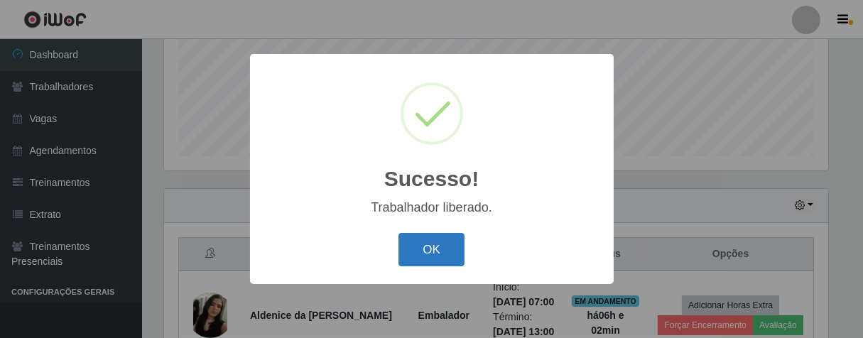
click at [442, 236] on button "OK" at bounding box center [432, 249] width 66 height 33
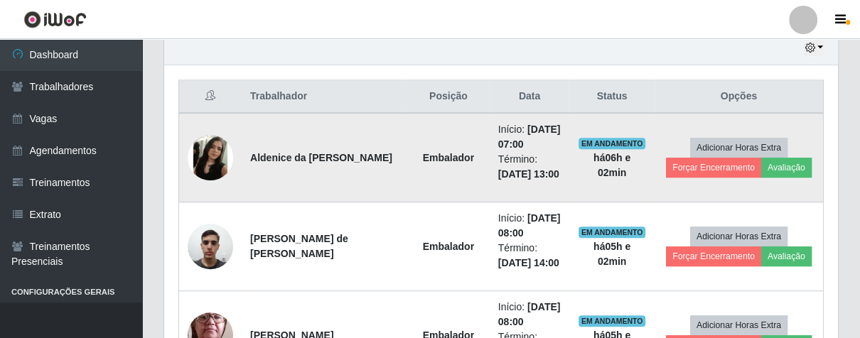
scroll to position [588, 0]
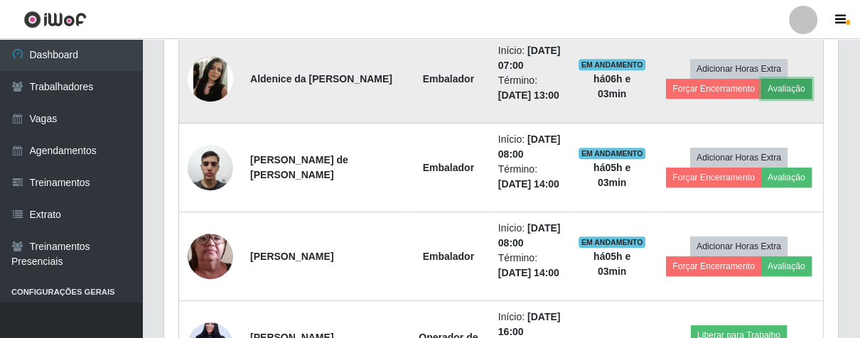
click at [779, 89] on button "Avaliação" at bounding box center [786, 89] width 50 height 20
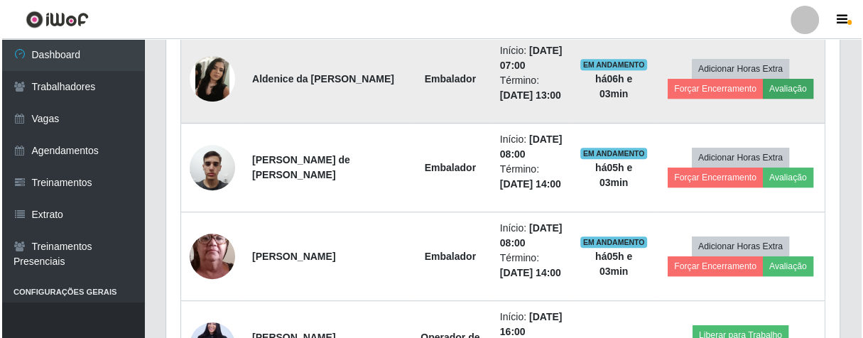
scroll to position [294, 665]
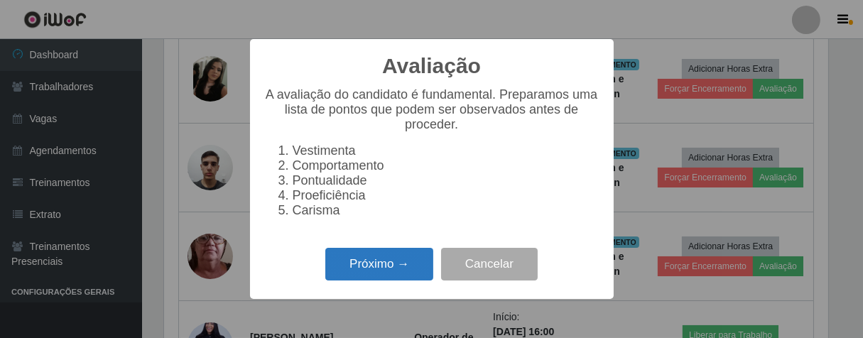
click at [372, 281] on button "Próximo →" at bounding box center [379, 264] width 108 height 33
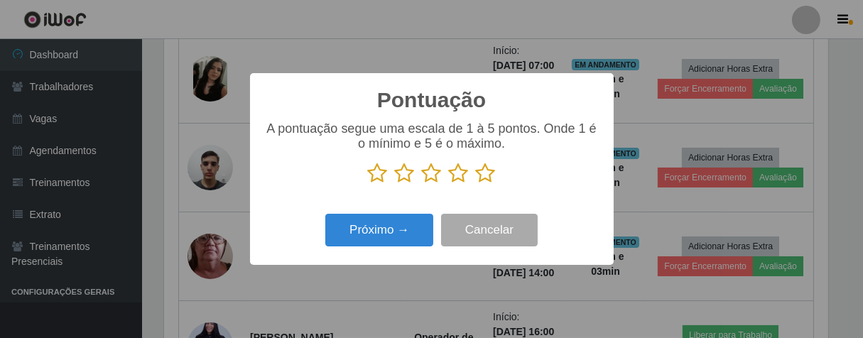
scroll to position [710282, 709912]
click at [482, 176] on icon at bounding box center [486, 173] width 20 height 21
click at [476, 184] on input "radio" at bounding box center [476, 184] width 0 height 0
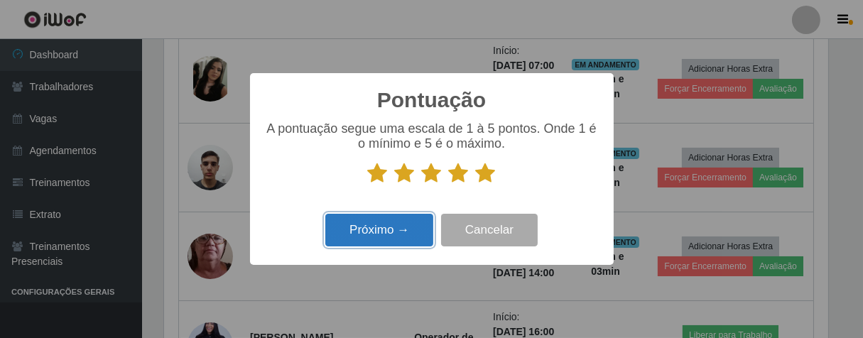
click at [408, 232] on button "Próximo →" at bounding box center [379, 230] width 108 height 33
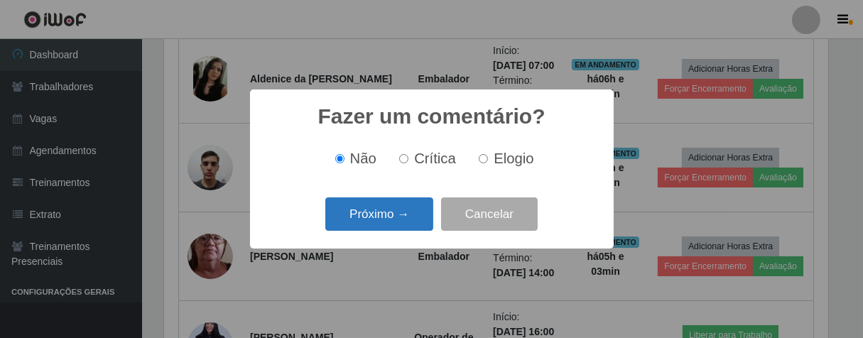
click at [414, 222] on button "Próximo →" at bounding box center [379, 214] width 108 height 33
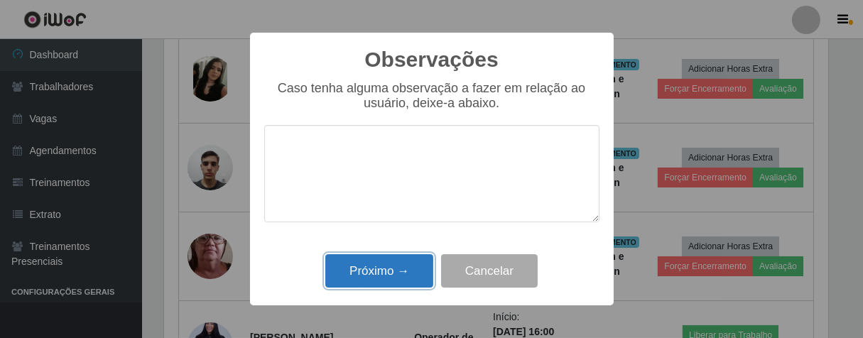
click at [421, 271] on button "Próximo →" at bounding box center [379, 270] width 108 height 33
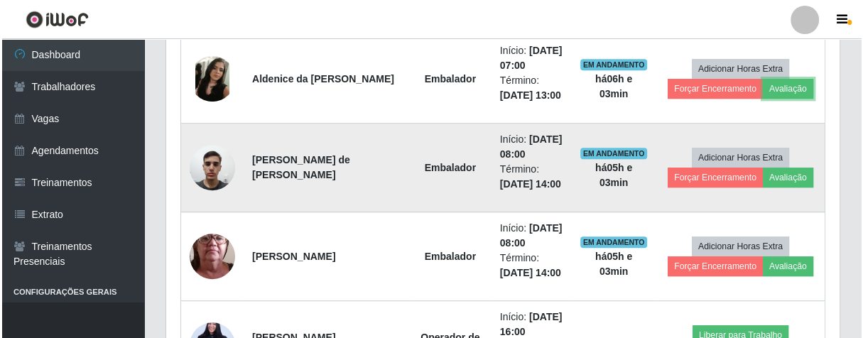
scroll to position [294, 673]
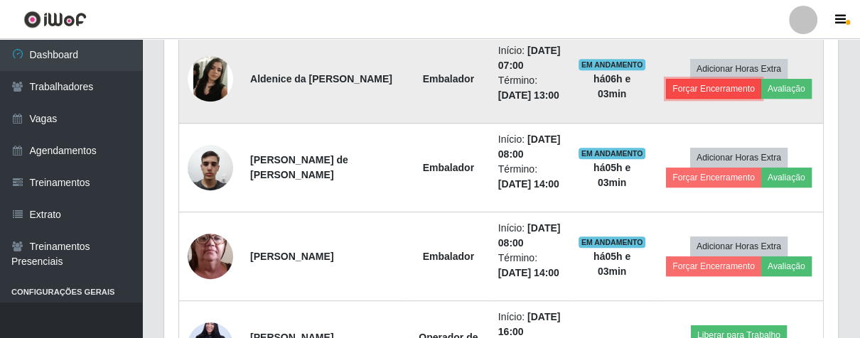
drag, startPoint x: 680, startPoint y: 86, endPoint x: 669, endPoint y: 90, distance: 11.2
click at [669, 90] on button "Forçar Encerramento" at bounding box center [713, 89] width 95 height 20
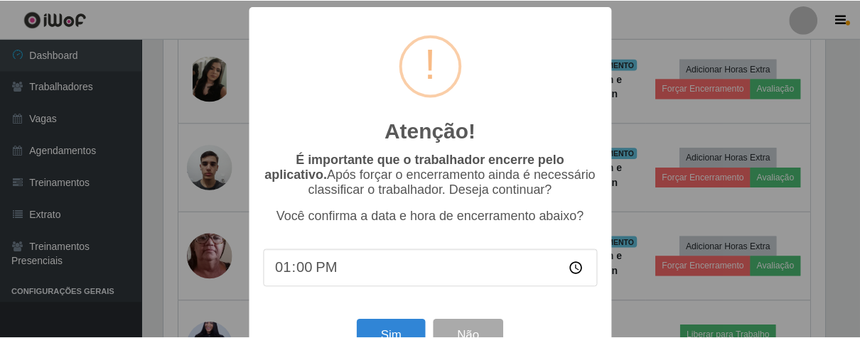
scroll to position [49, 0]
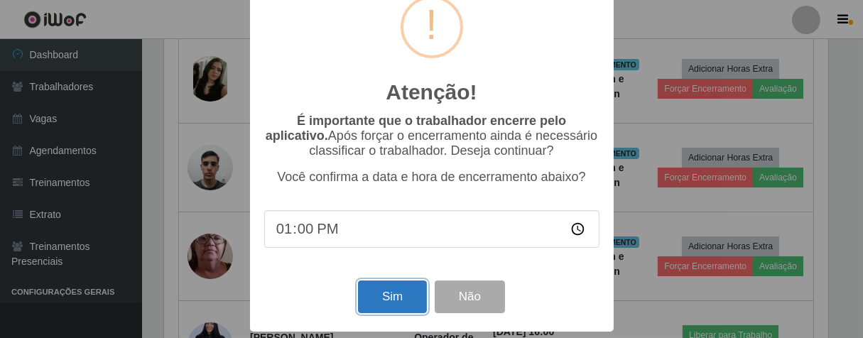
click at [389, 290] on button "Sim" at bounding box center [392, 297] width 69 height 33
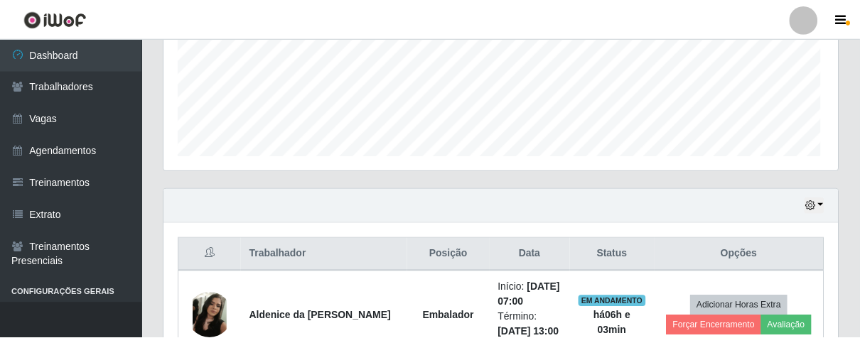
scroll to position [294, 665]
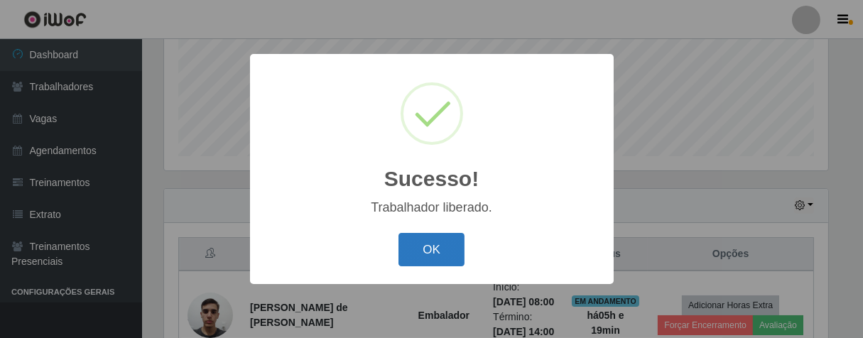
click at [438, 247] on button "OK" at bounding box center [432, 249] width 66 height 33
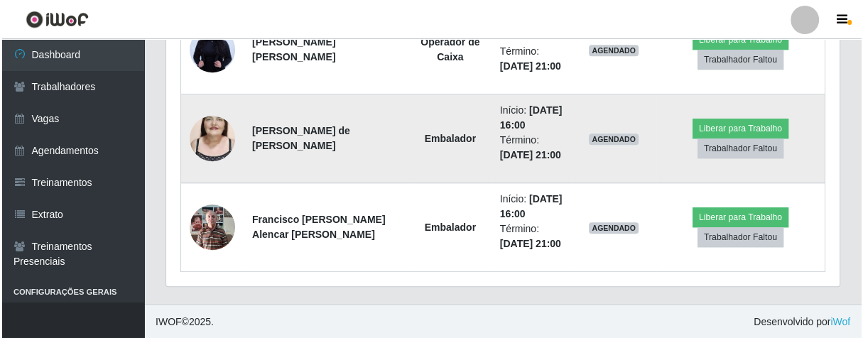
scroll to position [716, 0]
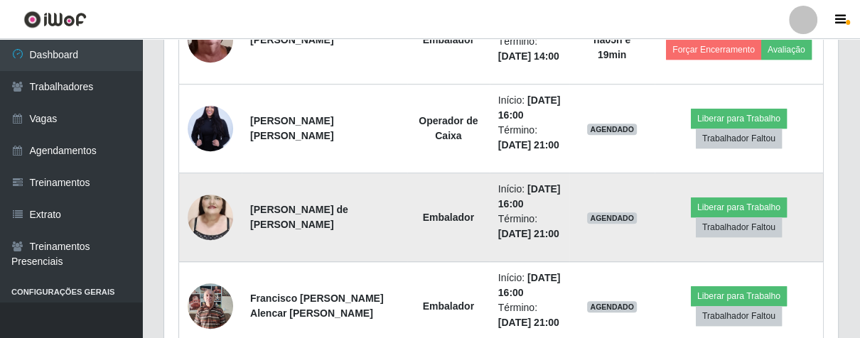
click at [199, 217] on img at bounding box center [210, 217] width 45 height 81
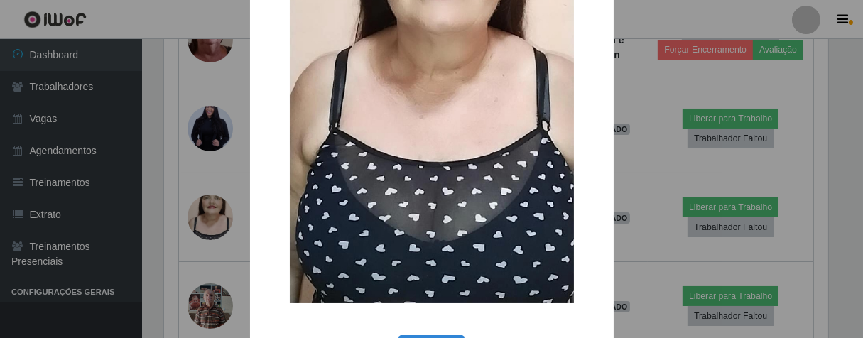
scroll to position [291, 0]
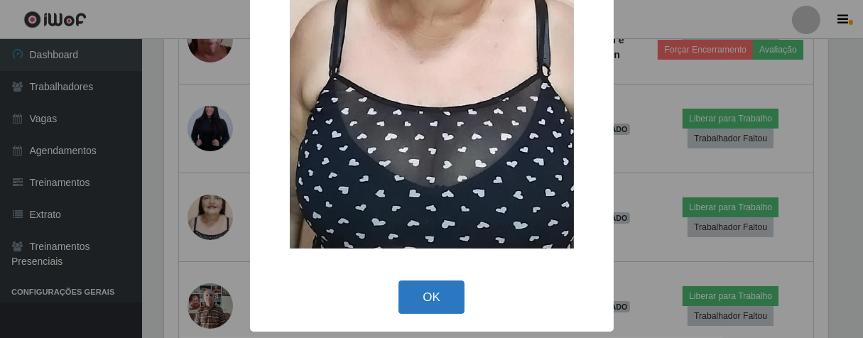
click at [411, 296] on button "OK" at bounding box center [432, 297] width 66 height 33
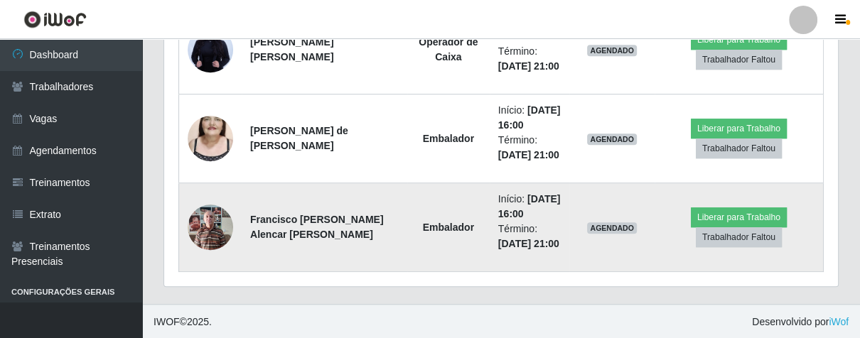
scroll to position [294, 673]
click at [209, 229] on img at bounding box center [210, 227] width 45 height 60
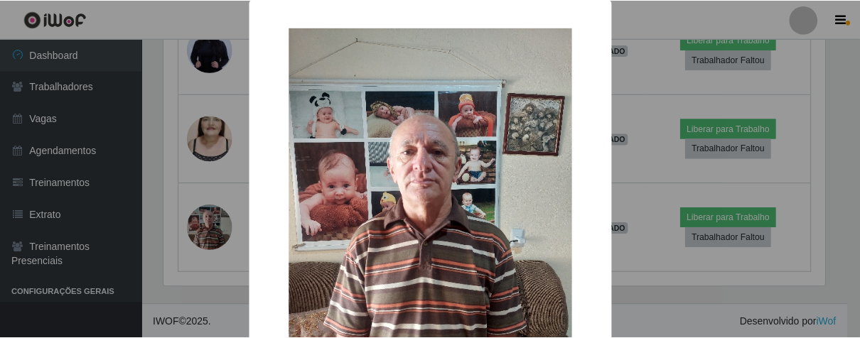
scroll to position [165, 0]
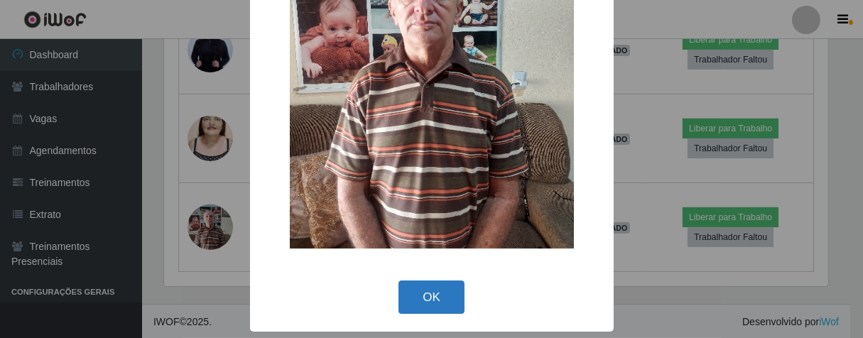
click at [434, 288] on button "OK" at bounding box center [432, 297] width 66 height 33
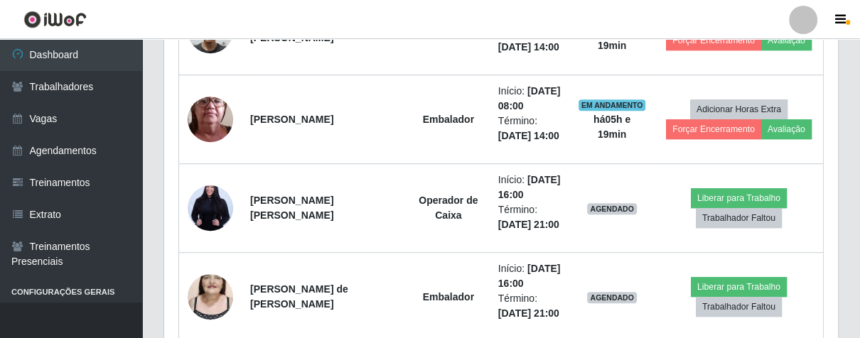
scroll to position [716, 0]
